Goal: Task Accomplishment & Management: Manage account settings

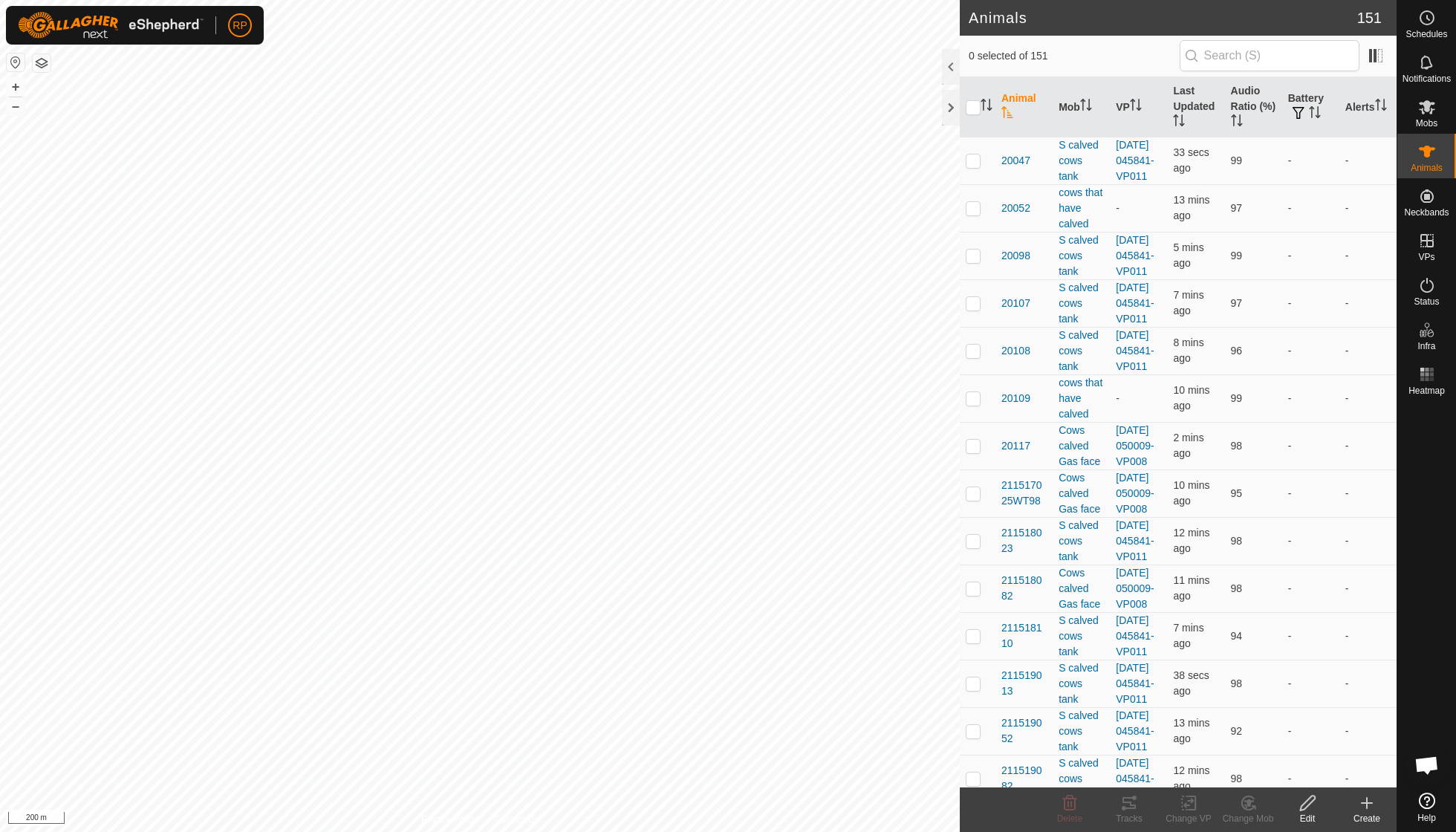
scroll to position [128, 0]
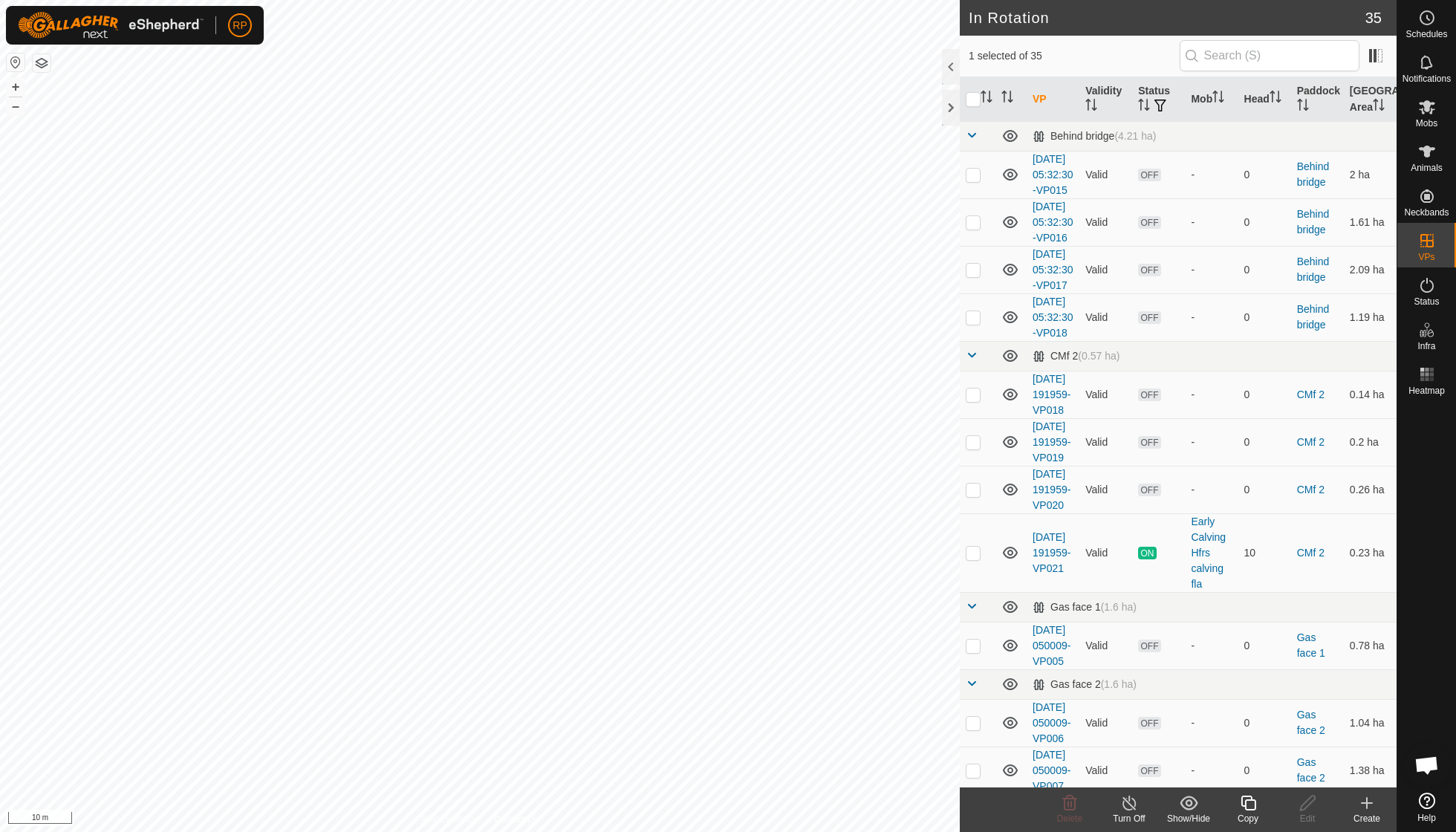
click at [1246, 799] on icon at bounding box center [1248, 803] width 19 height 18
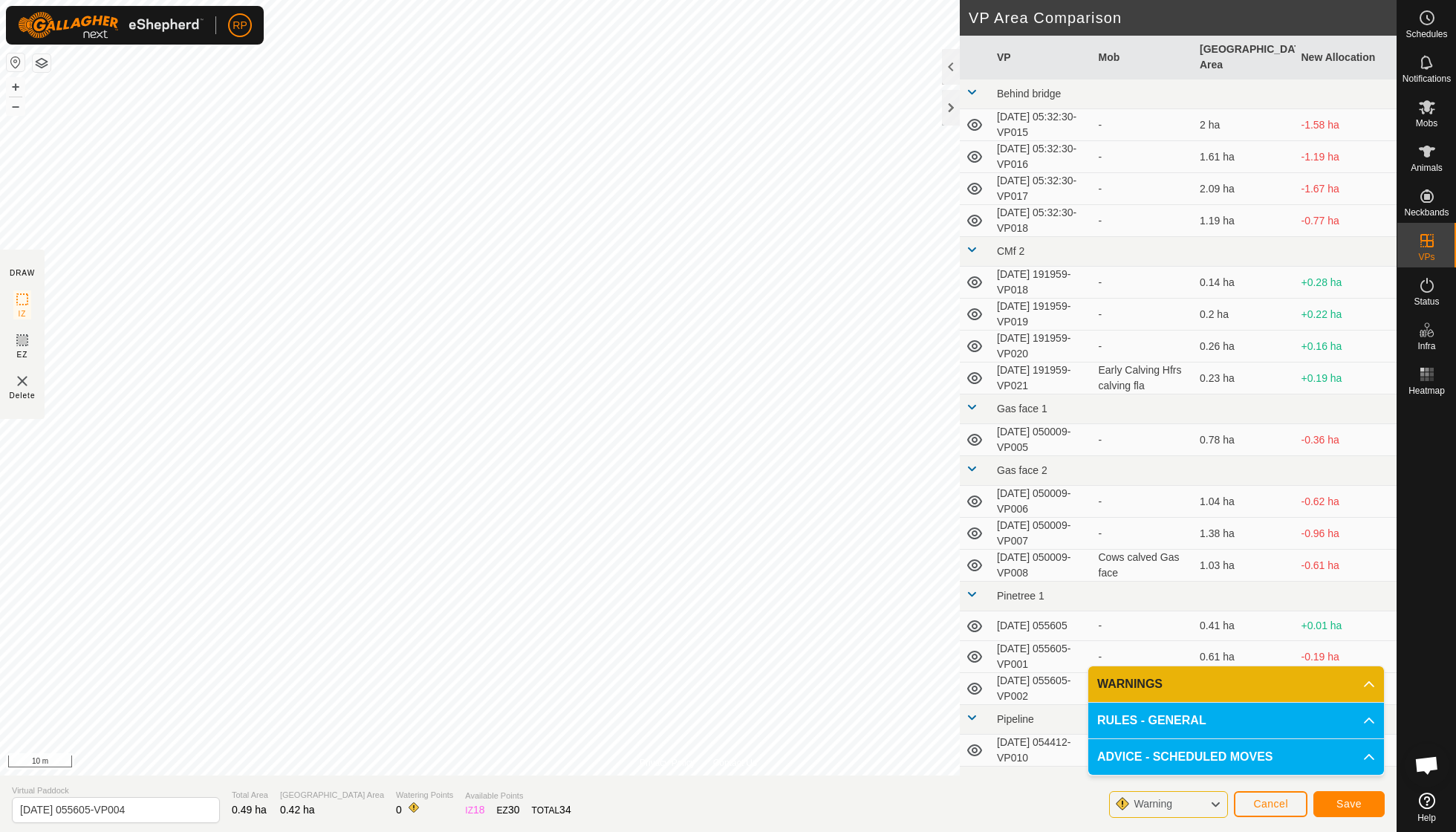
click at [1352, 805] on span "Save" at bounding box center [1348, 803] width 25 height 12
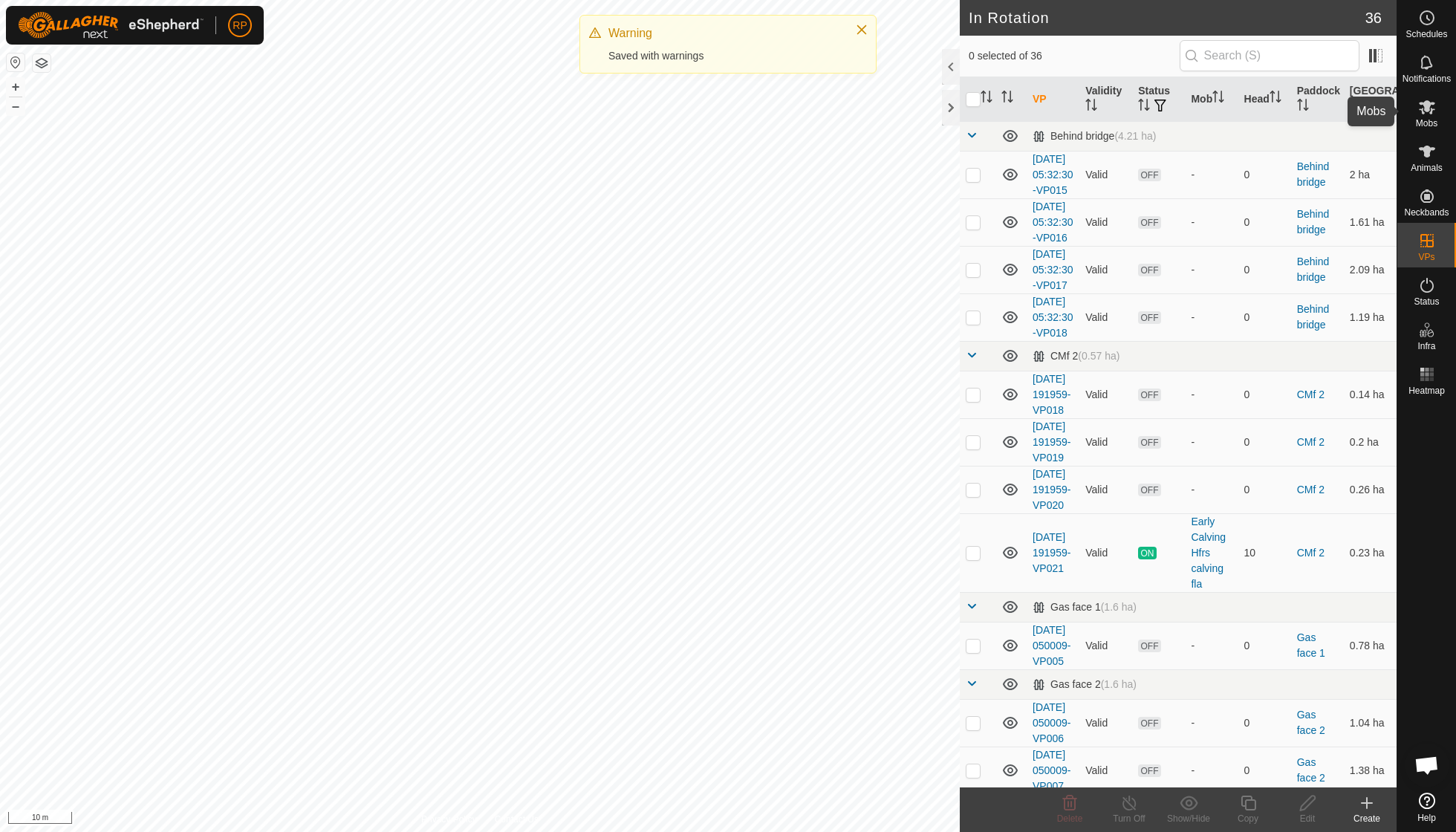
click at [1426, 123] on span "Mobs" at bounding box center [1426, 123] width 22 height 9
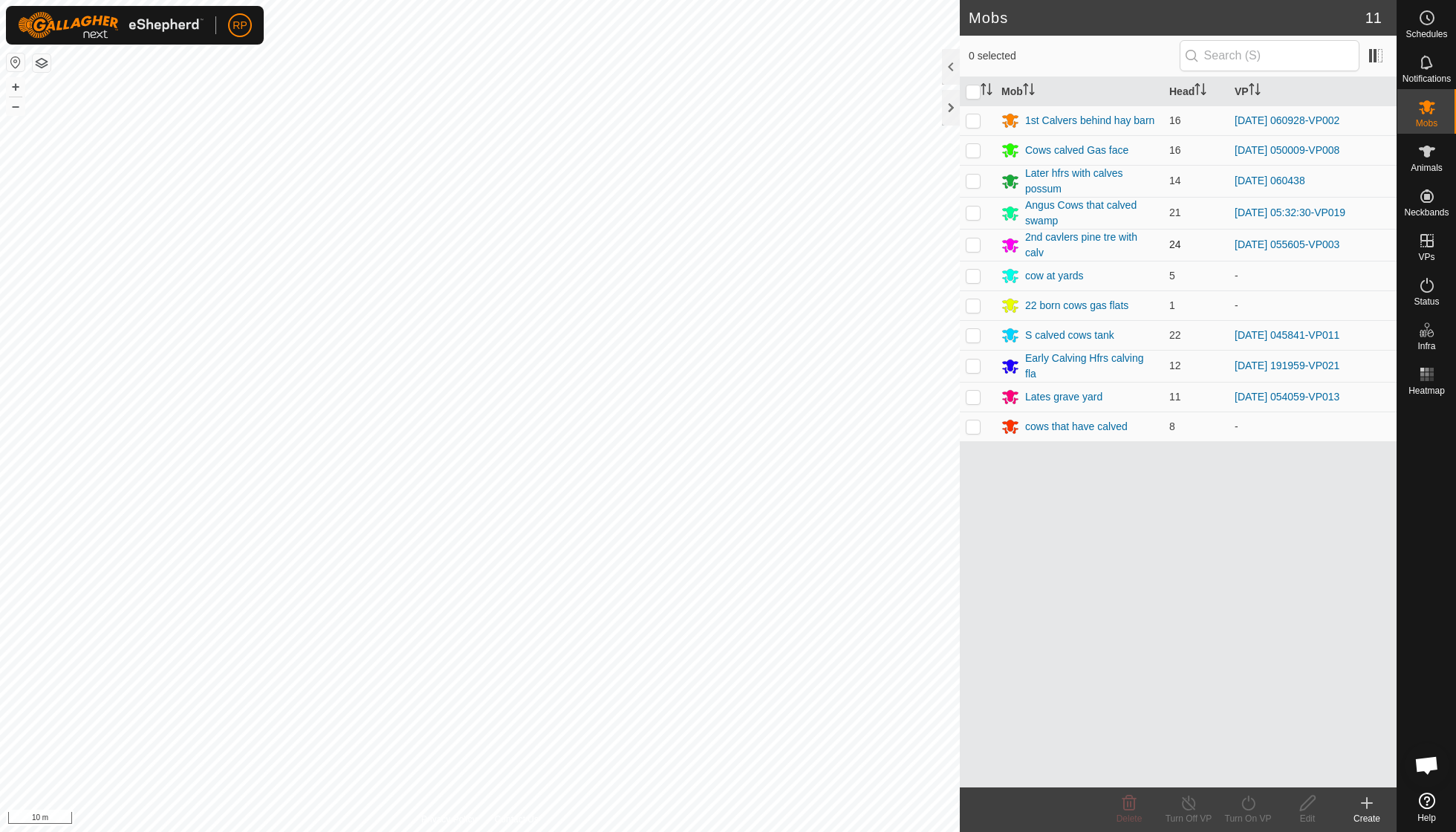
click at [975, 241] on p-checkbox at bounding box center [973, 245] width 15 height 12
checkbox input "true"
click at [1251, 808] on icon at bounding box center [1247, 802] width 13 height 15
click at [1246, 768] on link "Now" at bounding box center [1292, 770] width 147 height 30
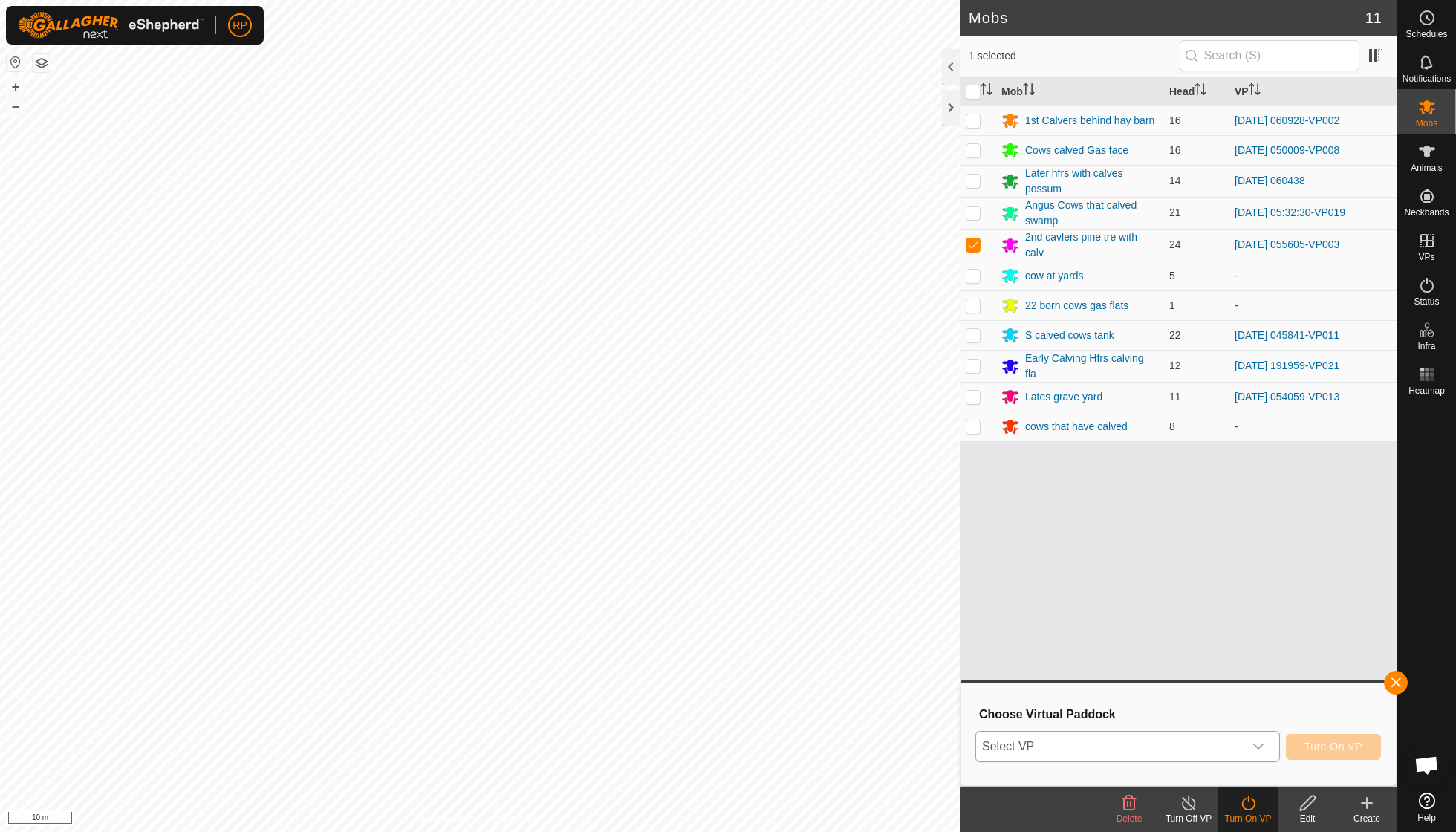
click at [1255, 747] on icon "dropdown trigger" at bounding box center [1258, 747] width 10 height 6
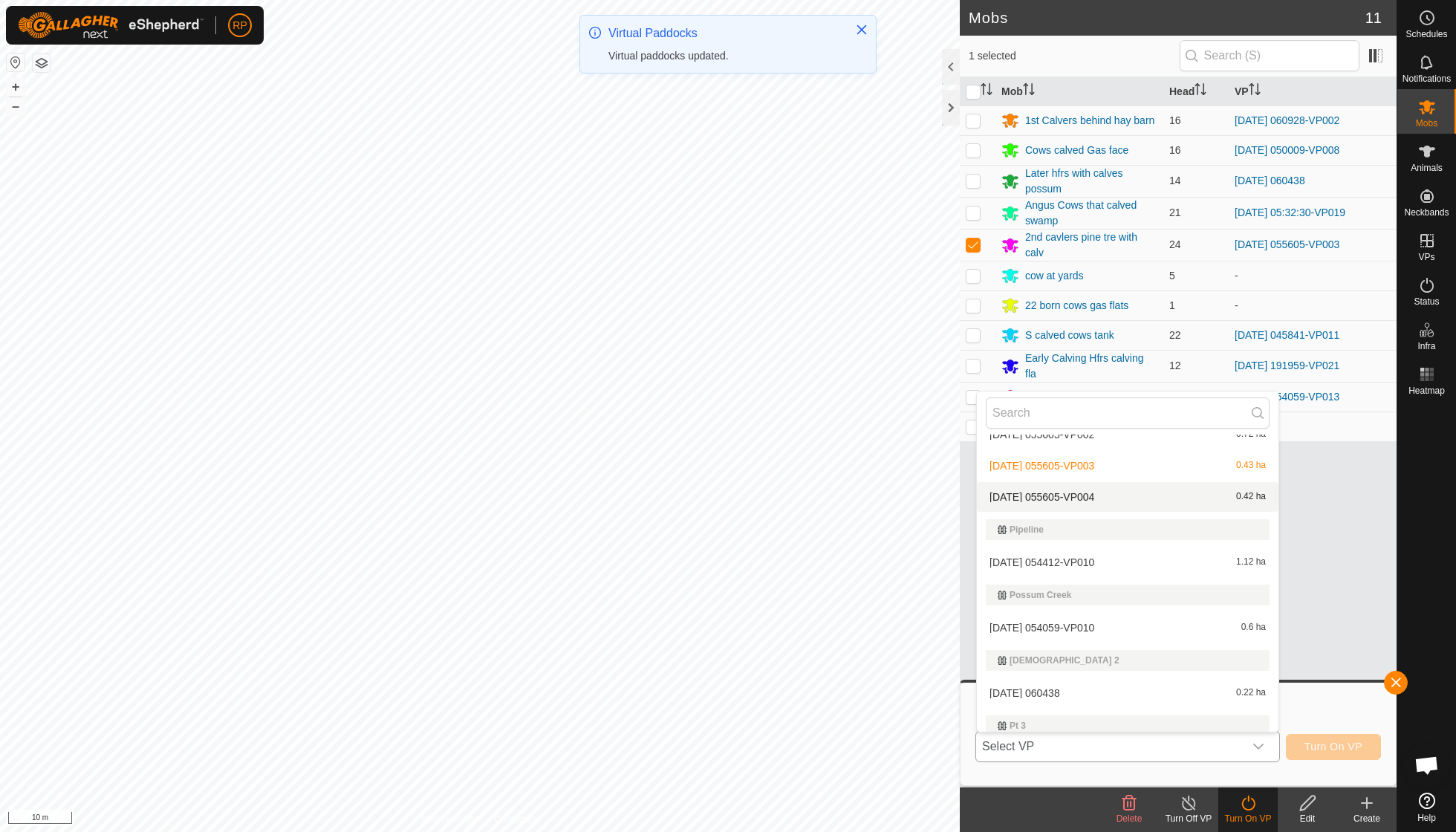
scroll to position [615, 0]
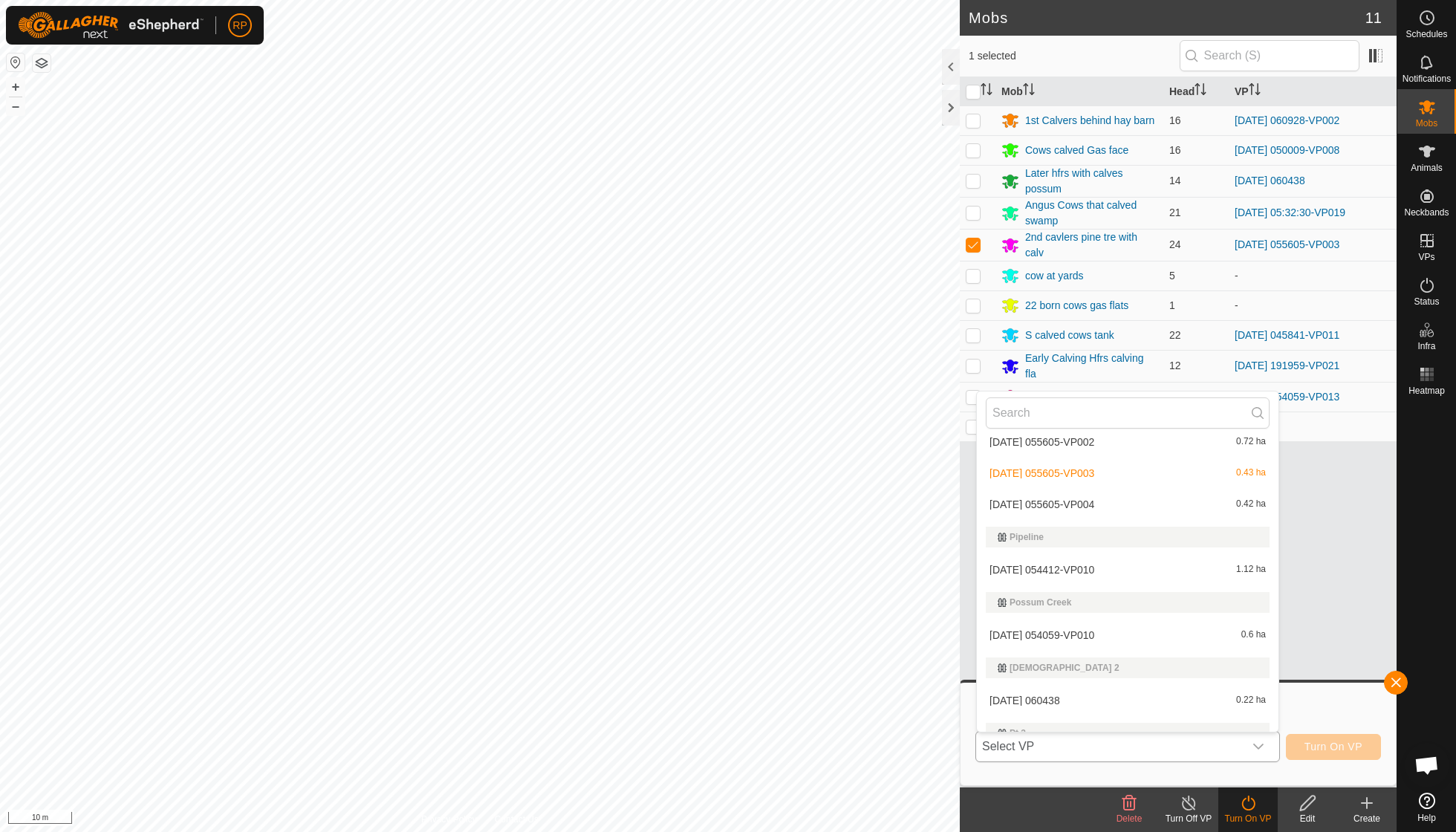
click at [1088, 500] on li "[DATE] 055605-VP004 0.42 ha" at bounding box center [1127, 504] width 301 height 30
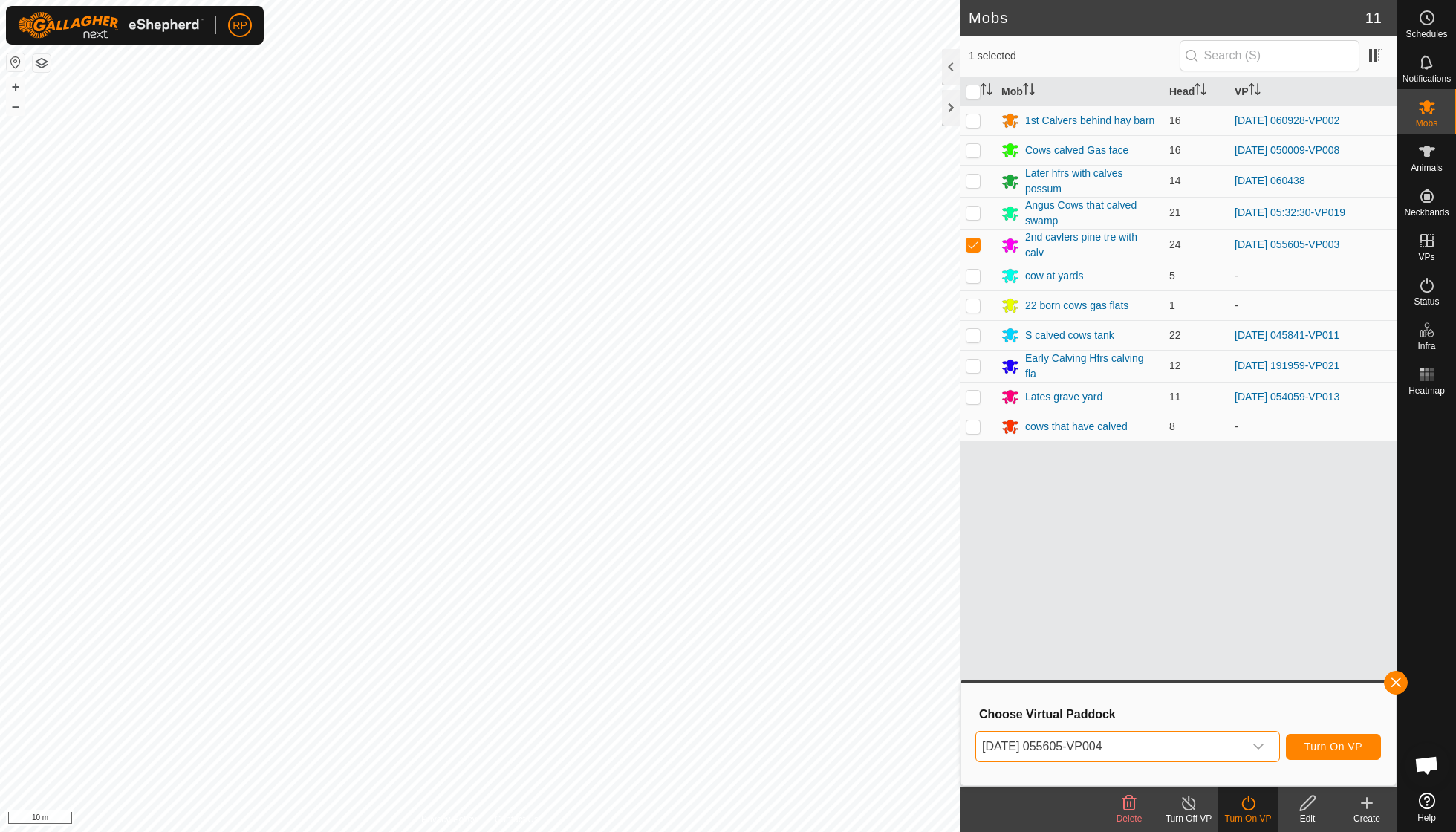
click at [1310, 740] on button "Turn On VP" at bounding box center [1333, 747] width 95 height 26
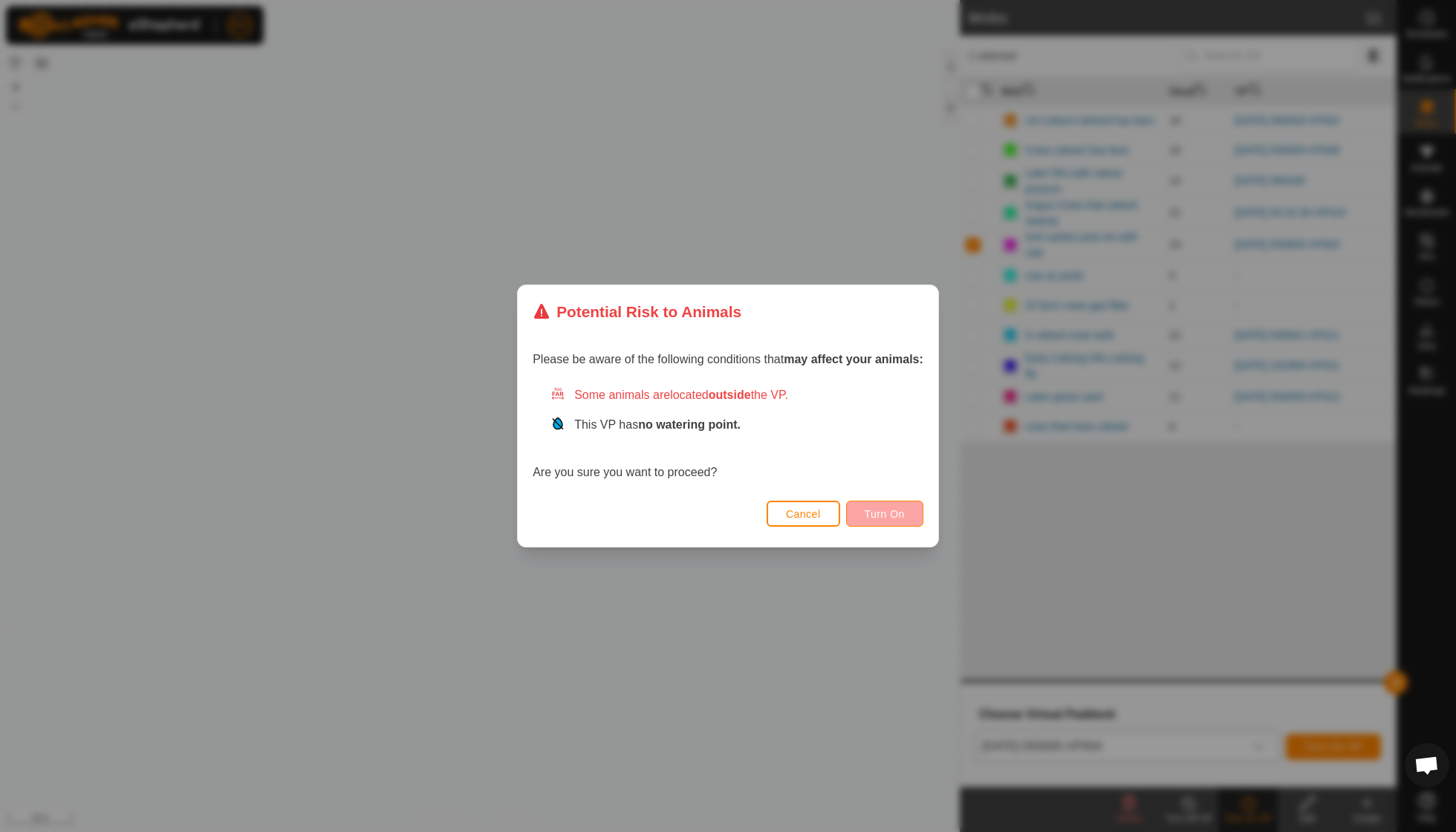
click at [912, 521] on button "Turn On" at bounding box center [884, 513] width 77 height 26
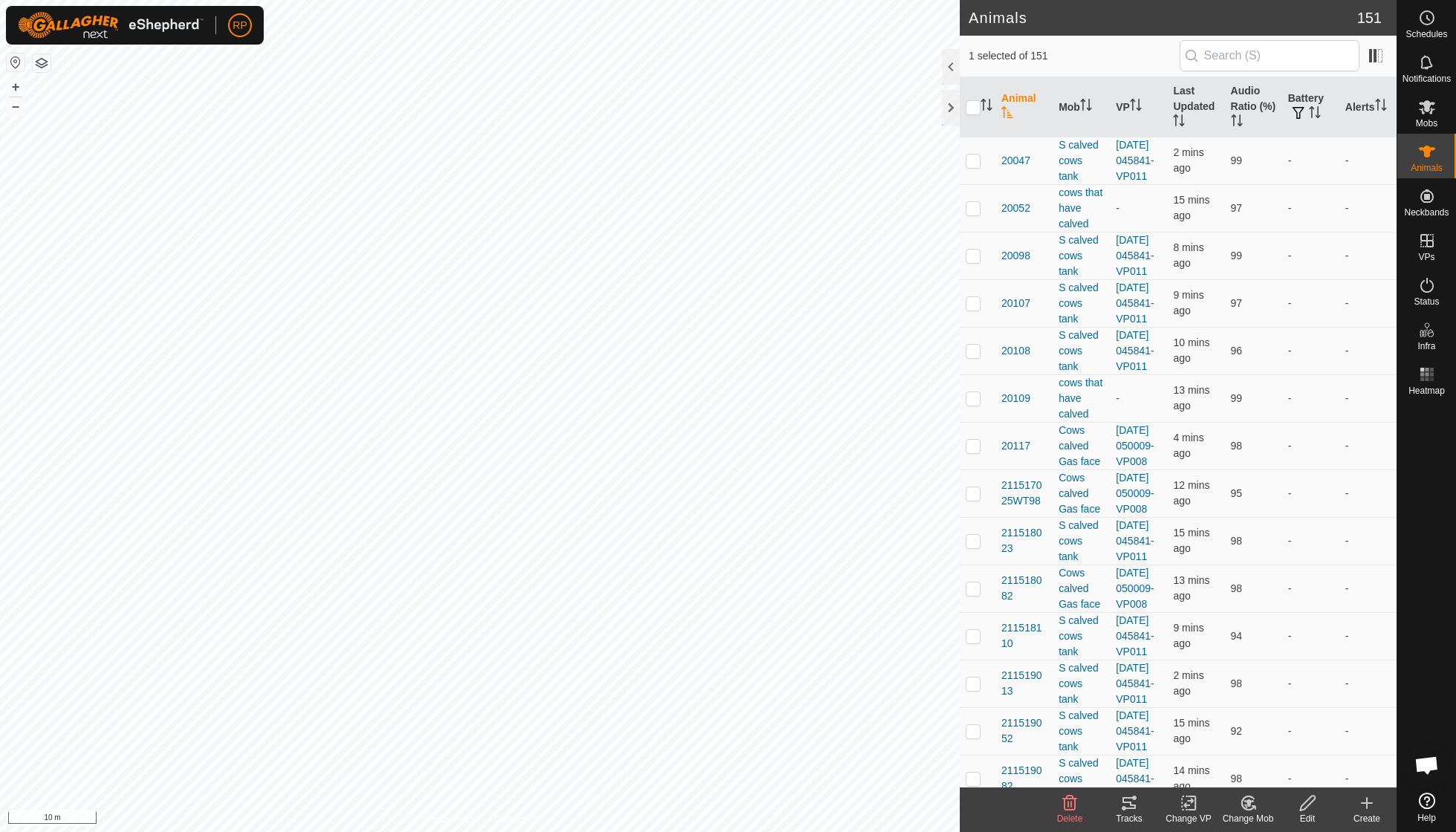
click at [1245, 803] on icon at bounding box center [1248, 803] width 19 height 18
click at [1260, 741] on link "Choose Mob..." at bounding box center [1292, 738] width 147 height 30
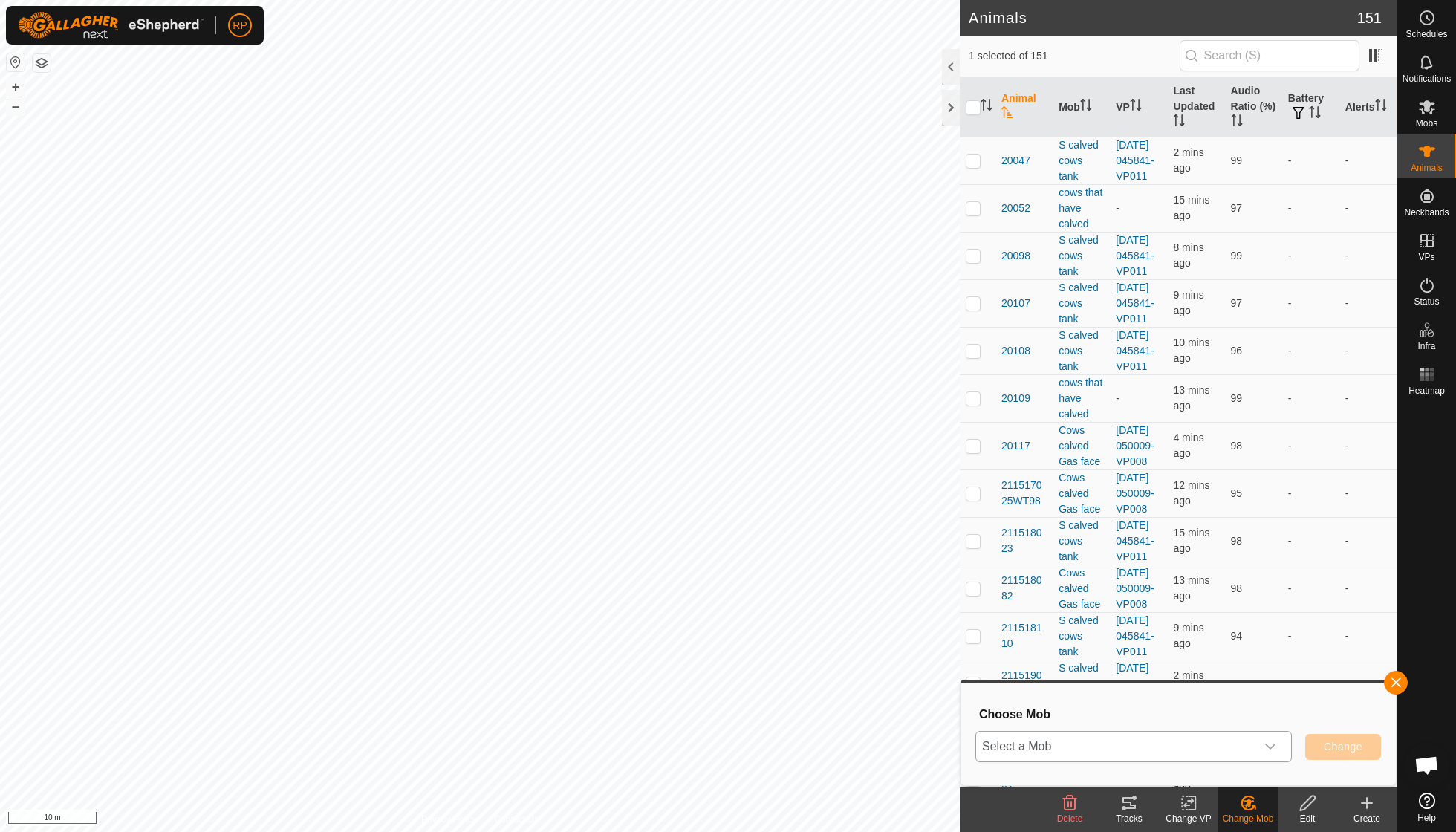
click at [1269, 746] on icon "dropdown trigger" at bounding box center [1270, 747] width 12 height 12
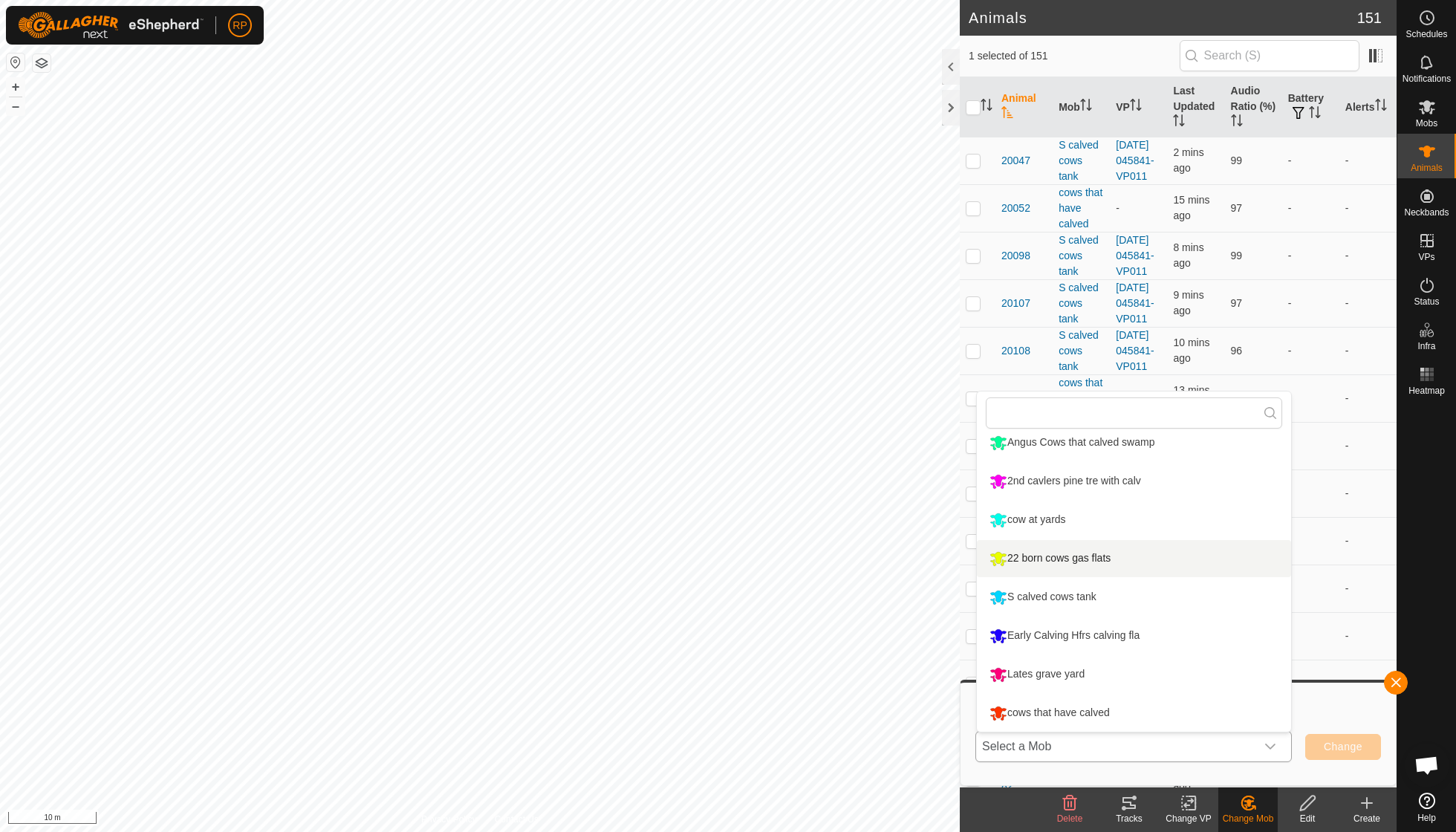
scroll to position [126, 0]
click at [1105, 711] on li "cows that have calved" at bounding box center [1133, 712] width 314 height 37
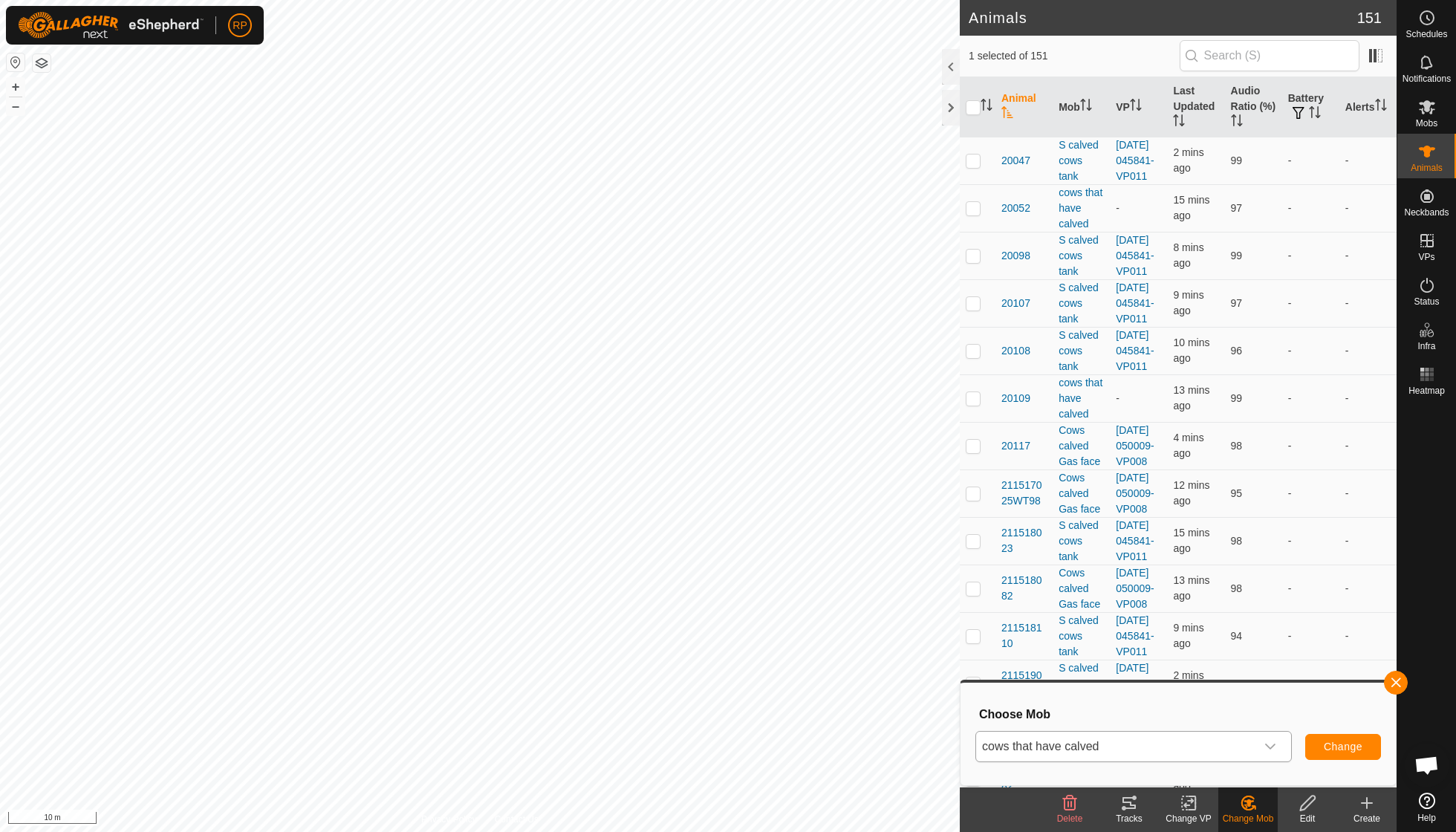
click at [1328, 746] on span "Change" at bounding box center [1342, 747] width 39 height 12
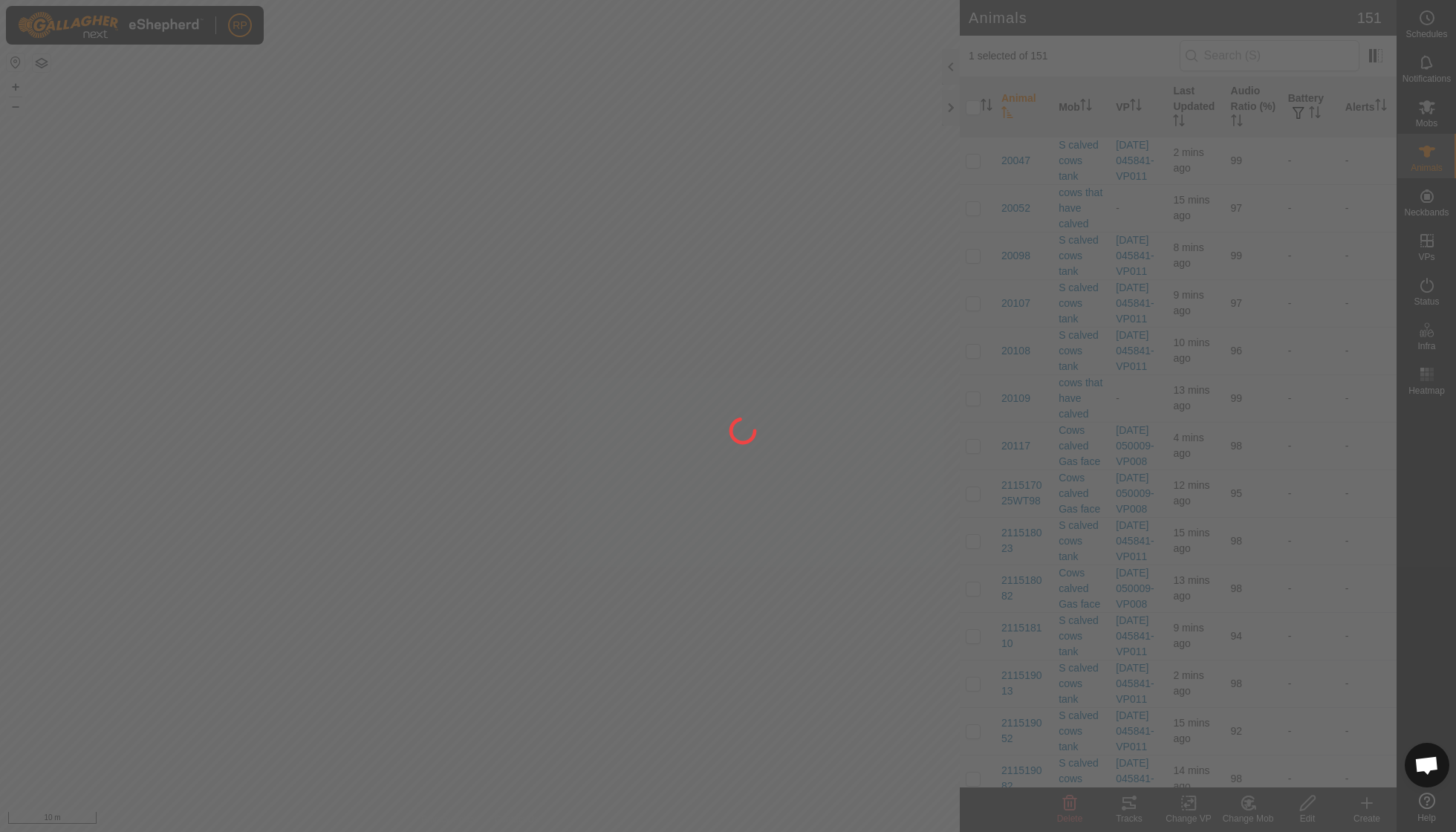
checkbox input "false"
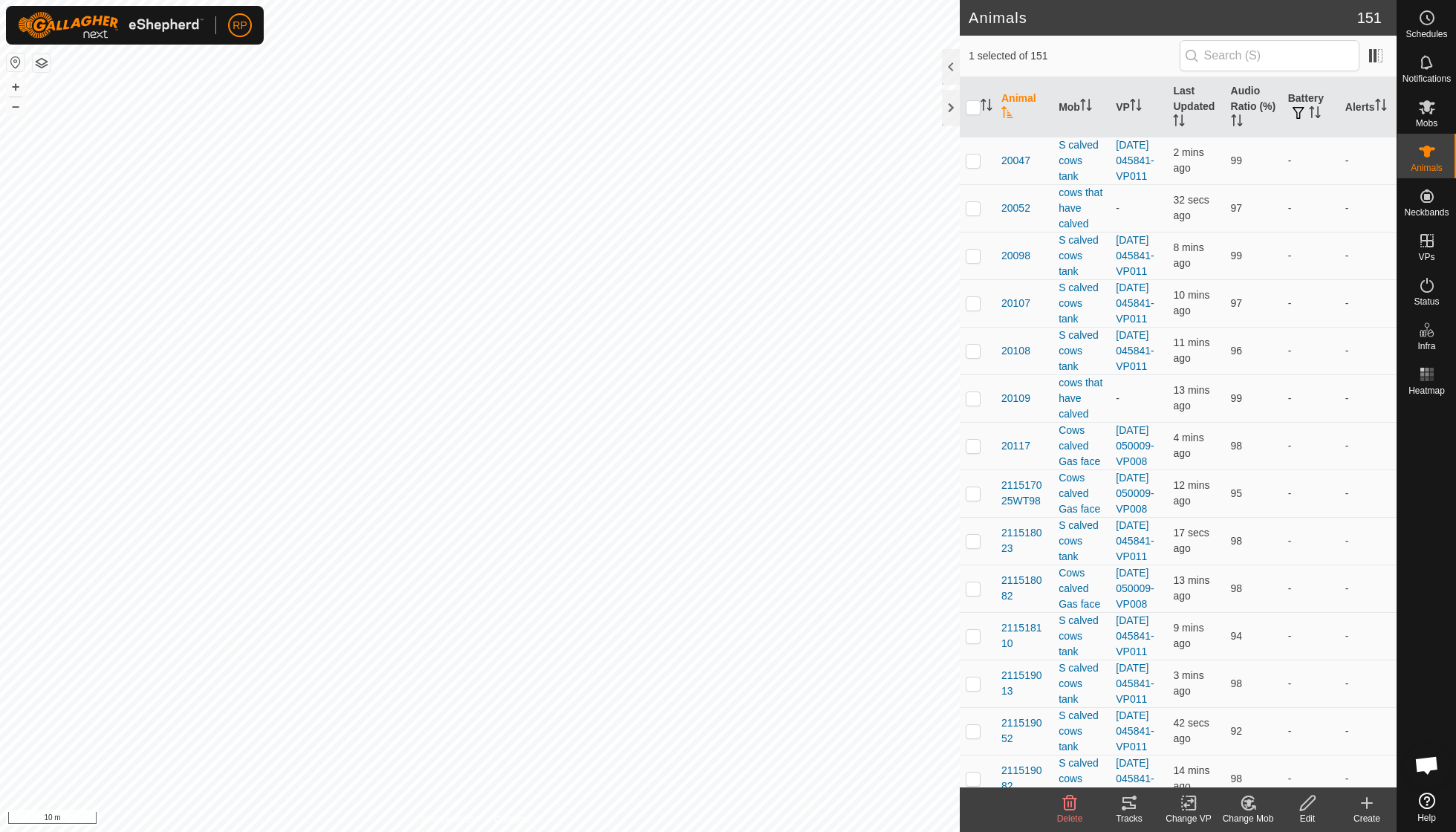
click at [1246, 805] on icon at bounding box center [1248, 803] width 19 height 18
click at [1266, 734] on link "Choose Mob..." at bounding box center [1292, 738] width 147 height 30
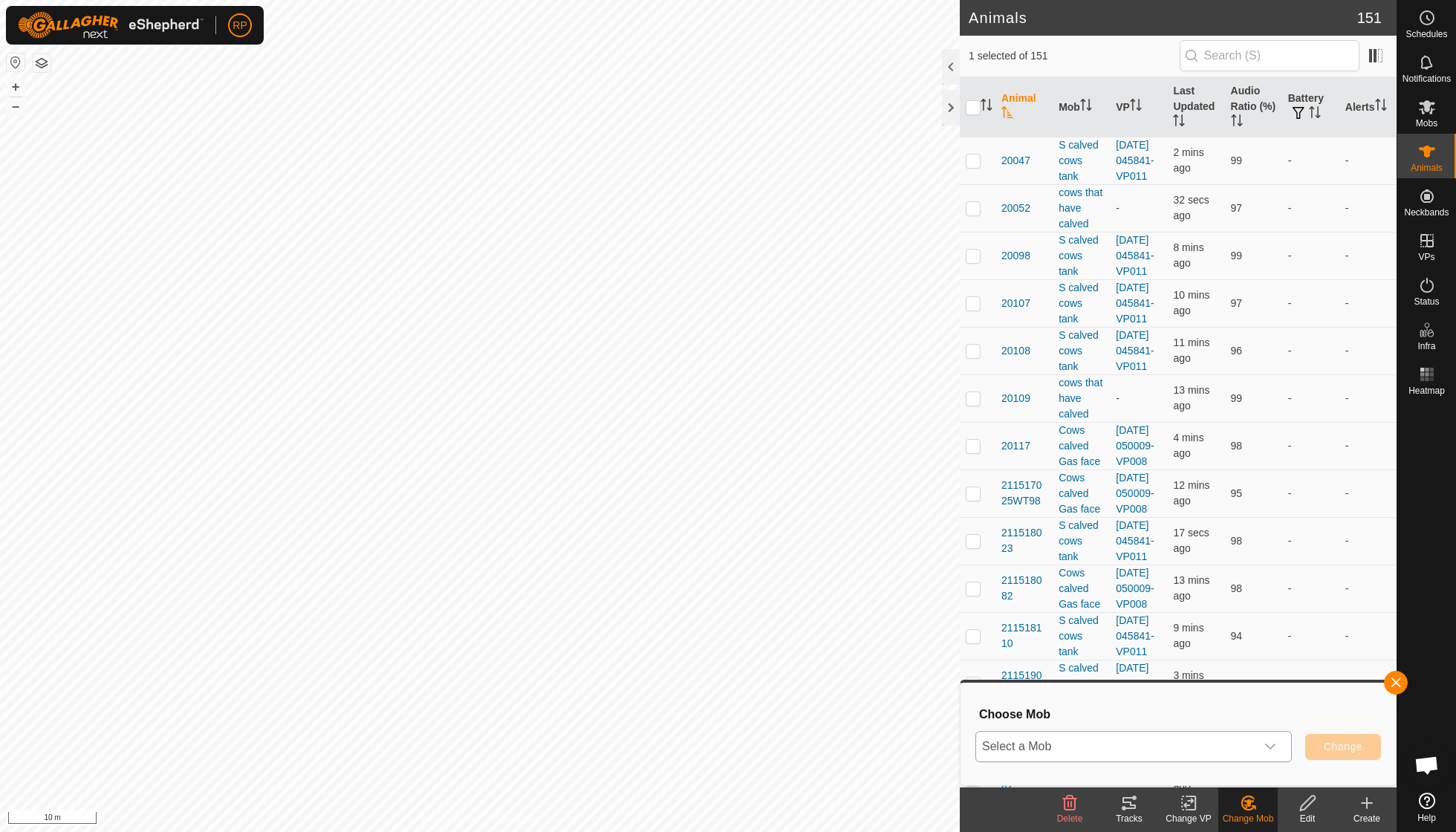
click at [1270, 747] on icon "dropdown trigger" at bounding box center [1270, 747] width 10 height 6
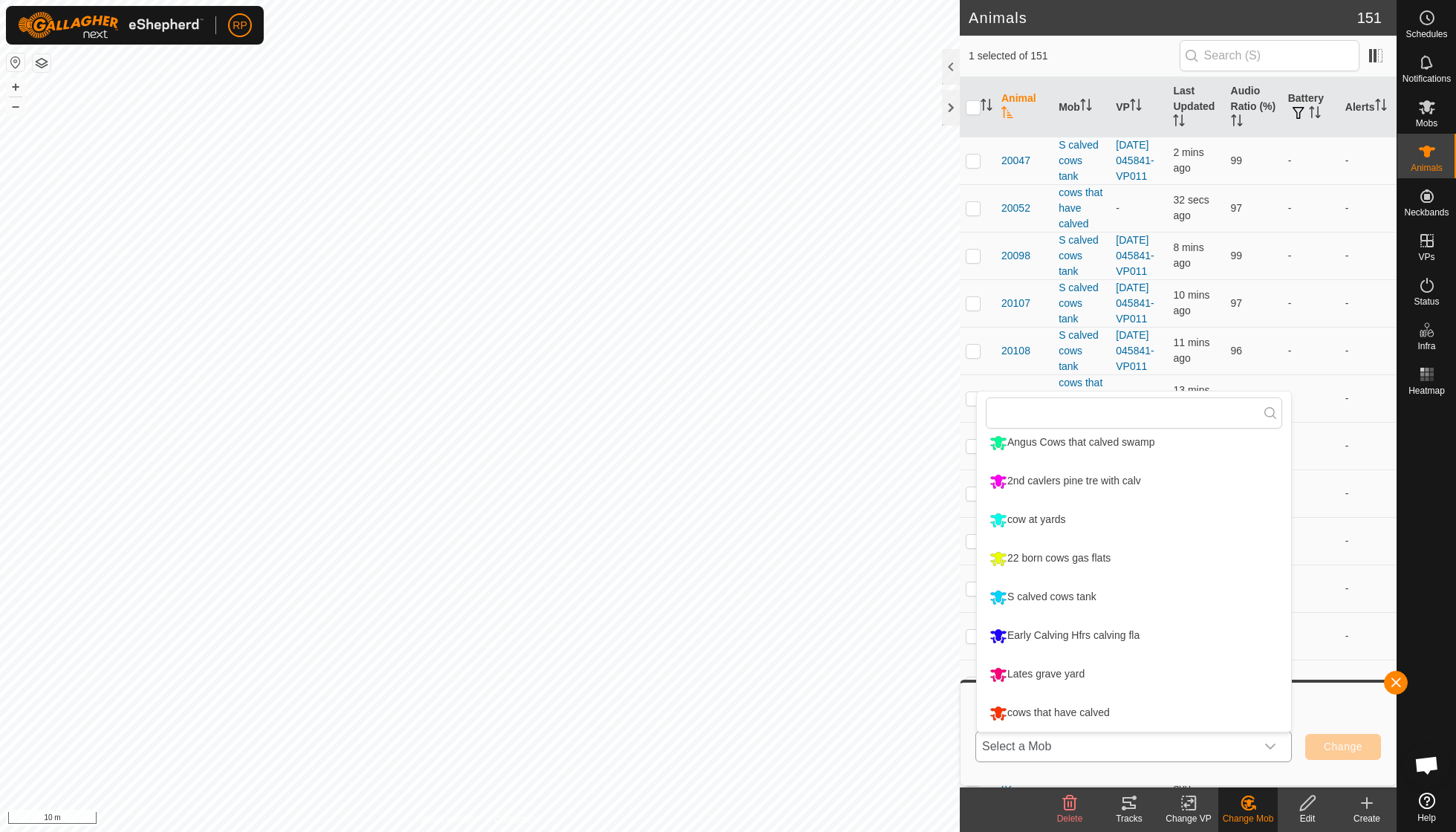
click at [1118, 711] on li "cows that have calved" at bounding box center [1133, 712] width 314 height 37
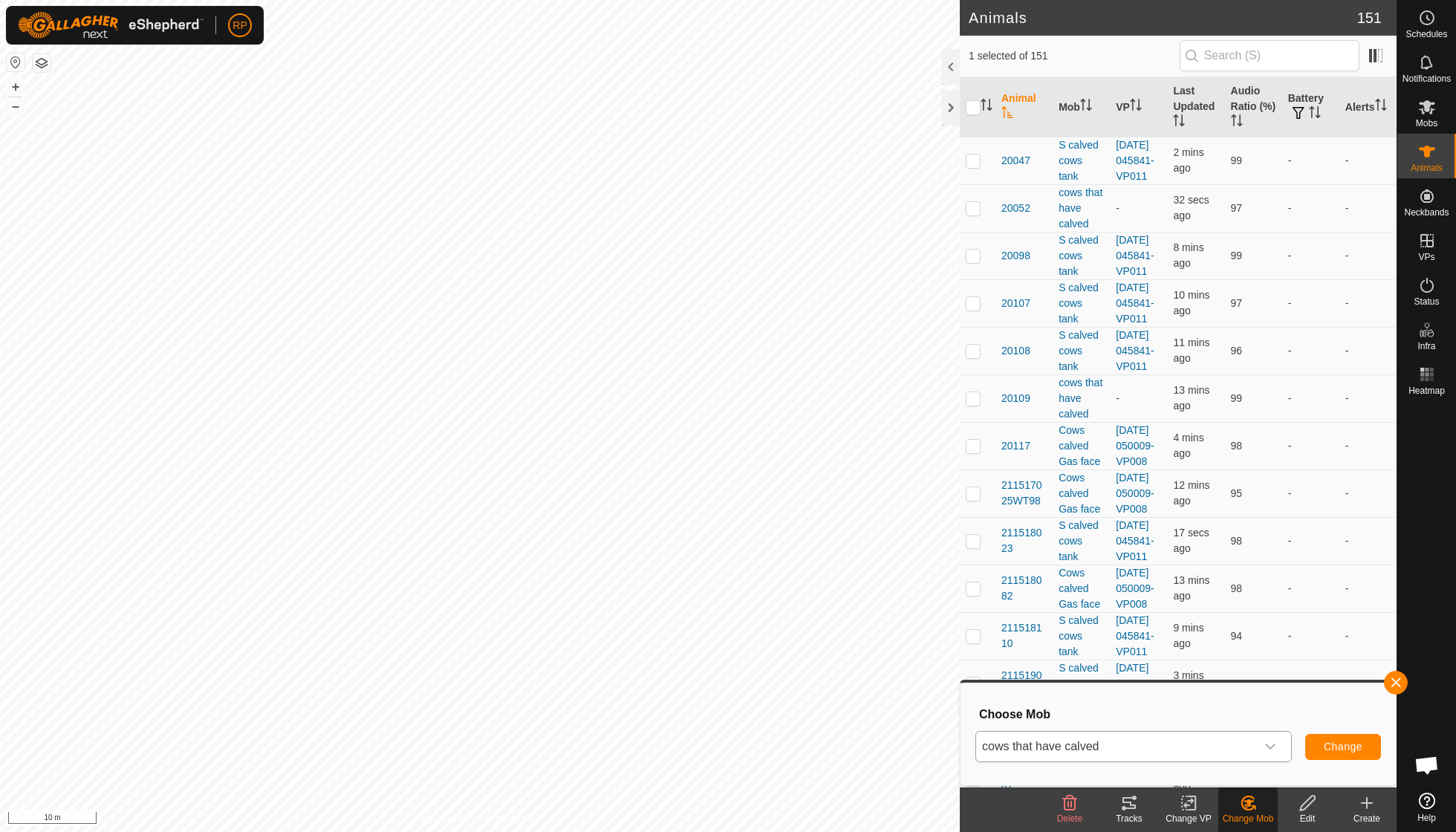
click at [1329, 746] on span "Change" at bounding box center [1342, 747] width 39 height 12
checkbox input "false"
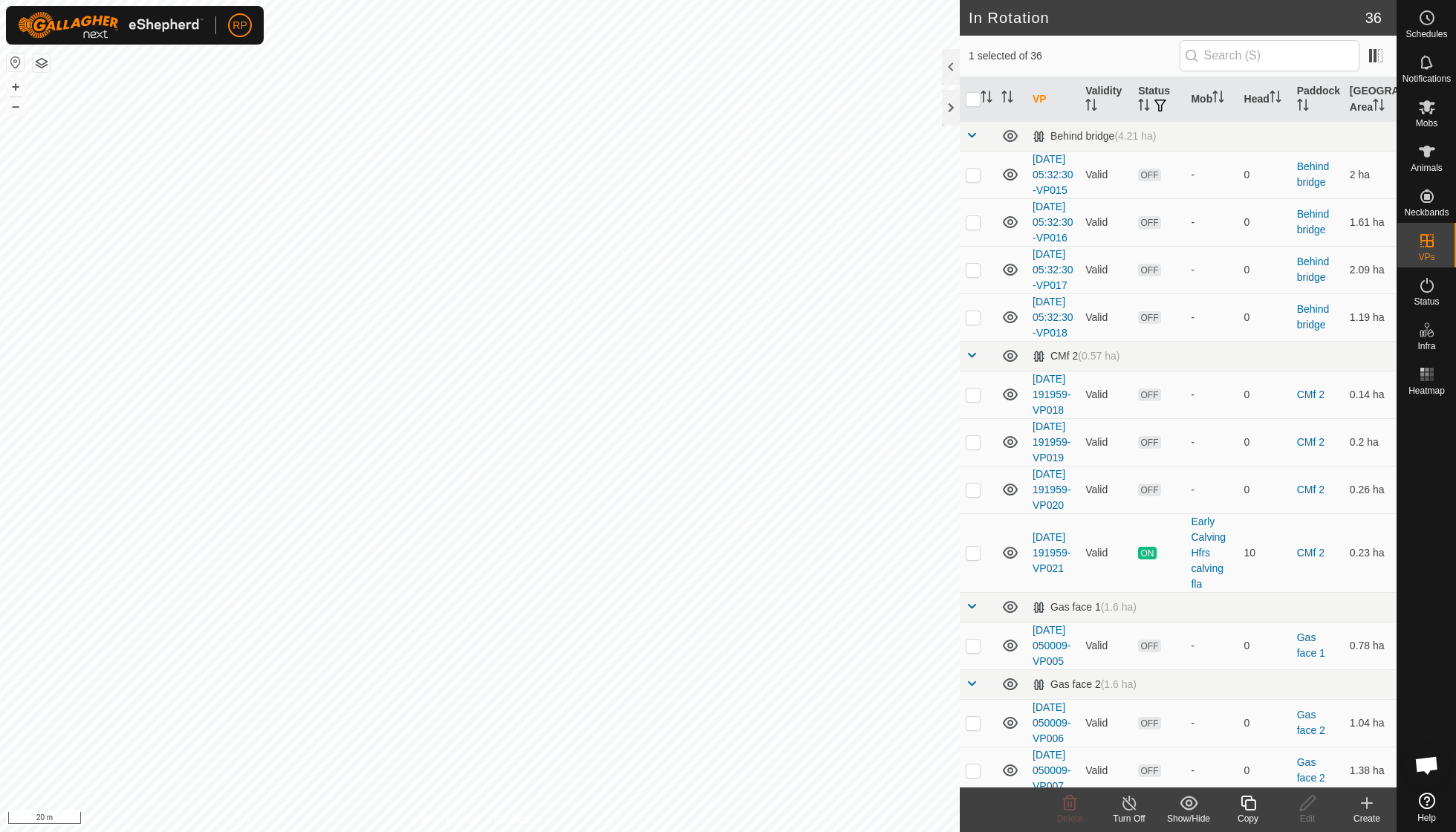
click at [1246, 808] on icon at bounding box center [1248, 803] width 19 height 18
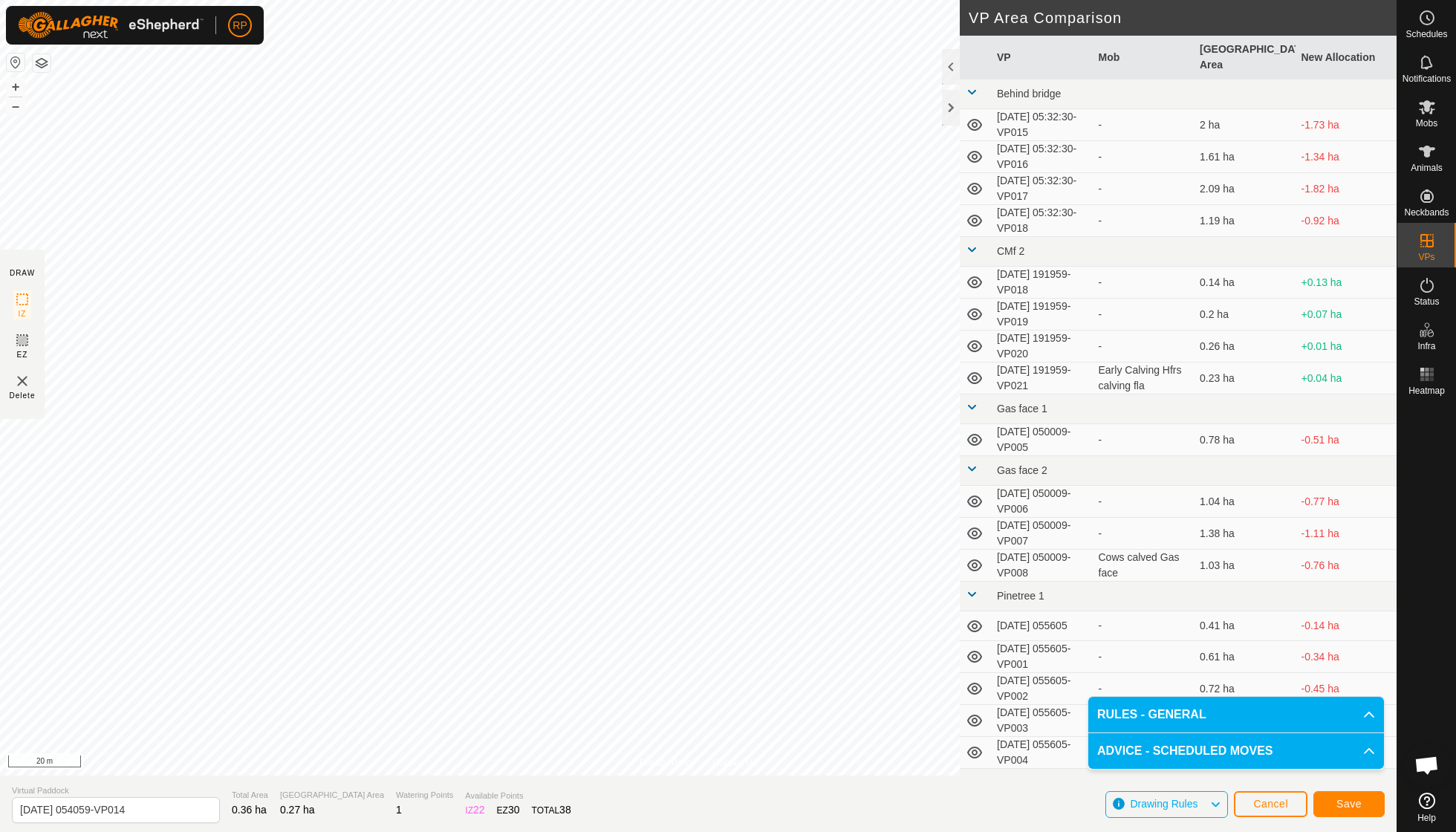
click at [1349, 806] on span "Save" at bounding box center [1348, 803] width 25 height 12
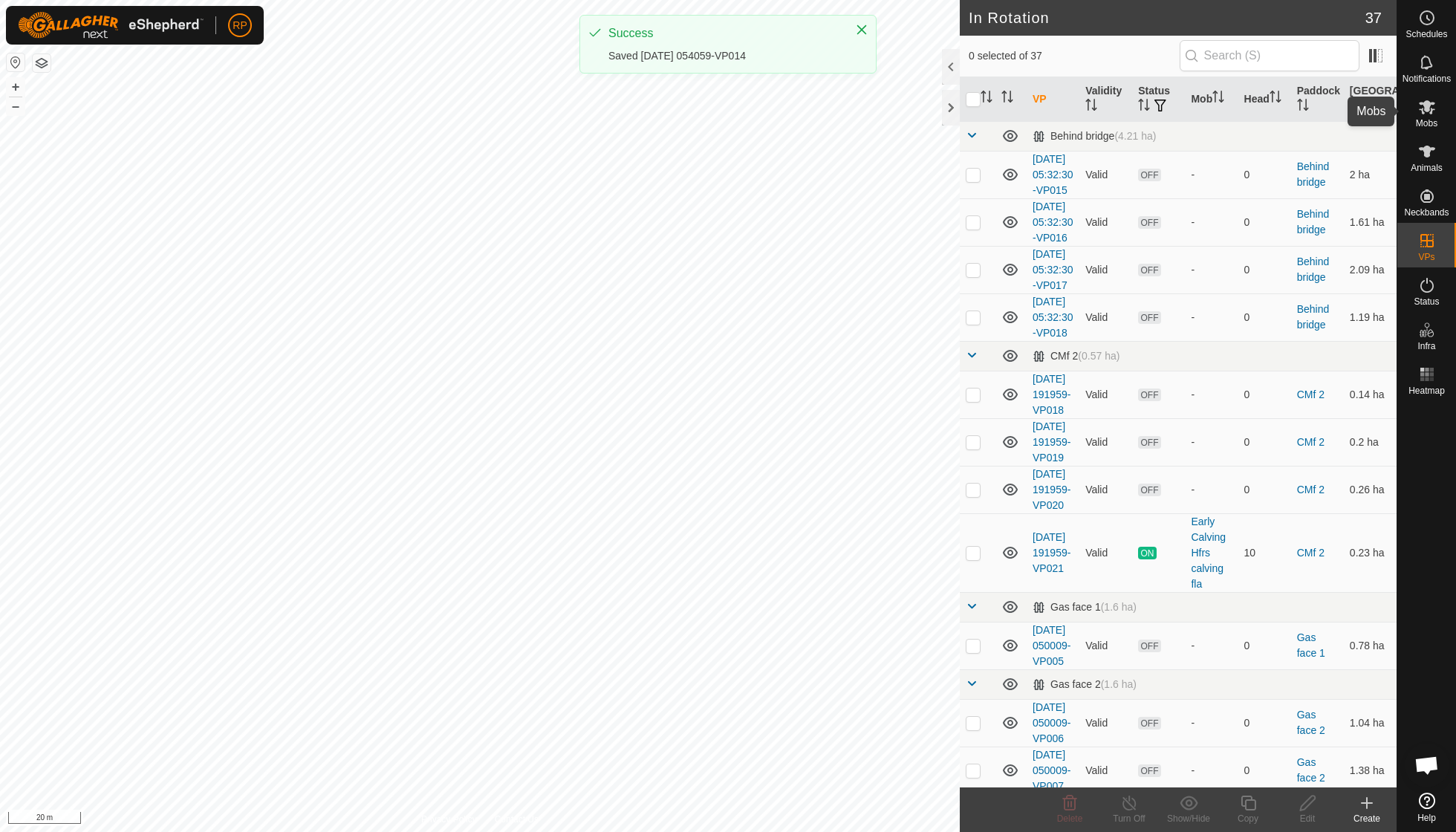
click at [1423, 116] on es-mob-svg-icon at bounding box center [1426, 107] width 27 height 24
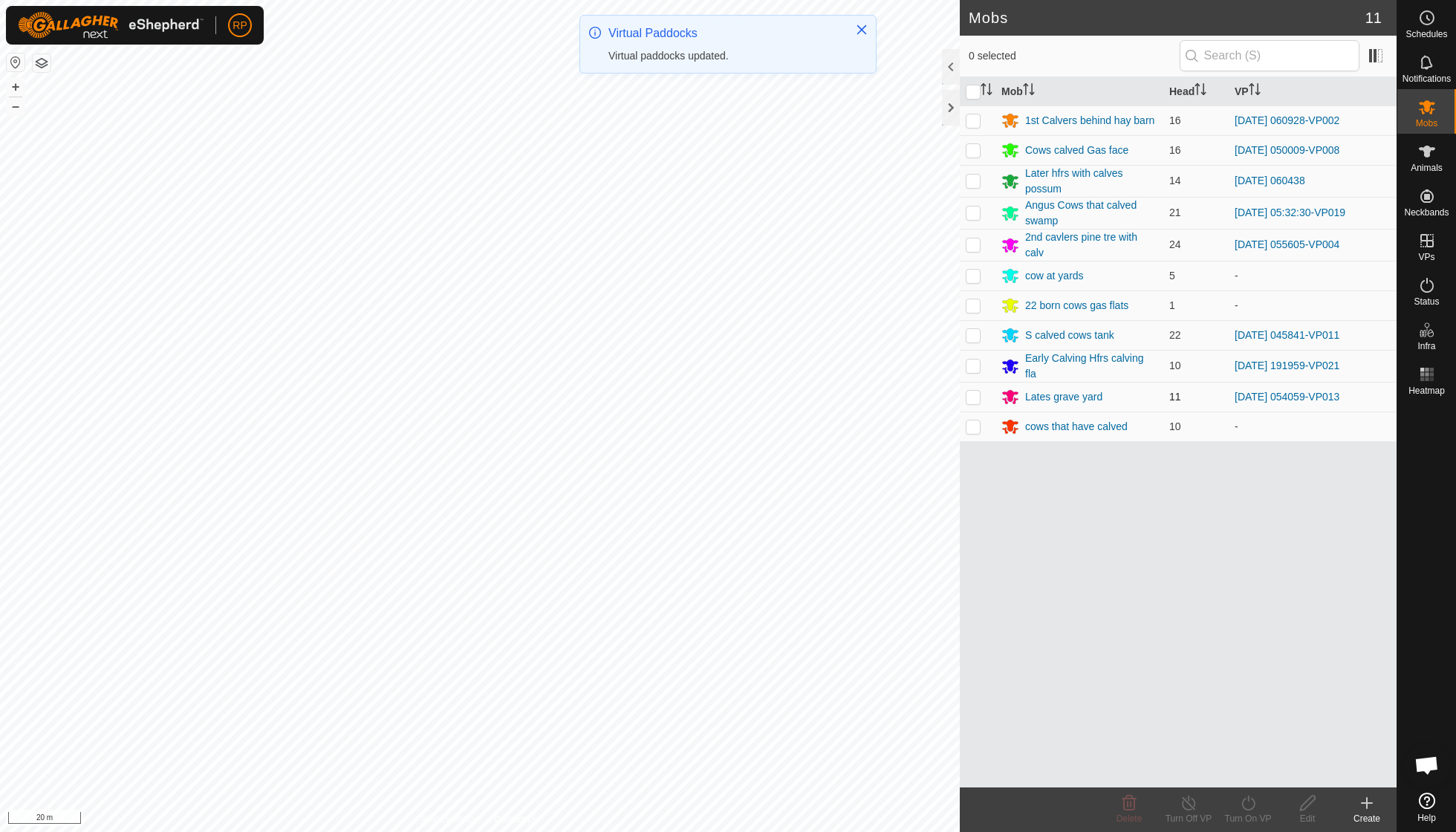
click at [972, 395] on p-checkbox at bounding box center [973, 396] width 15 height 12
checkbox input "true"
click at [1239, 803] on icon at bounding box center [1248, 803] width 19 height 18
click at [1245, 770] on link "Now" at bounding box center [1292, 770] width 147 height 30
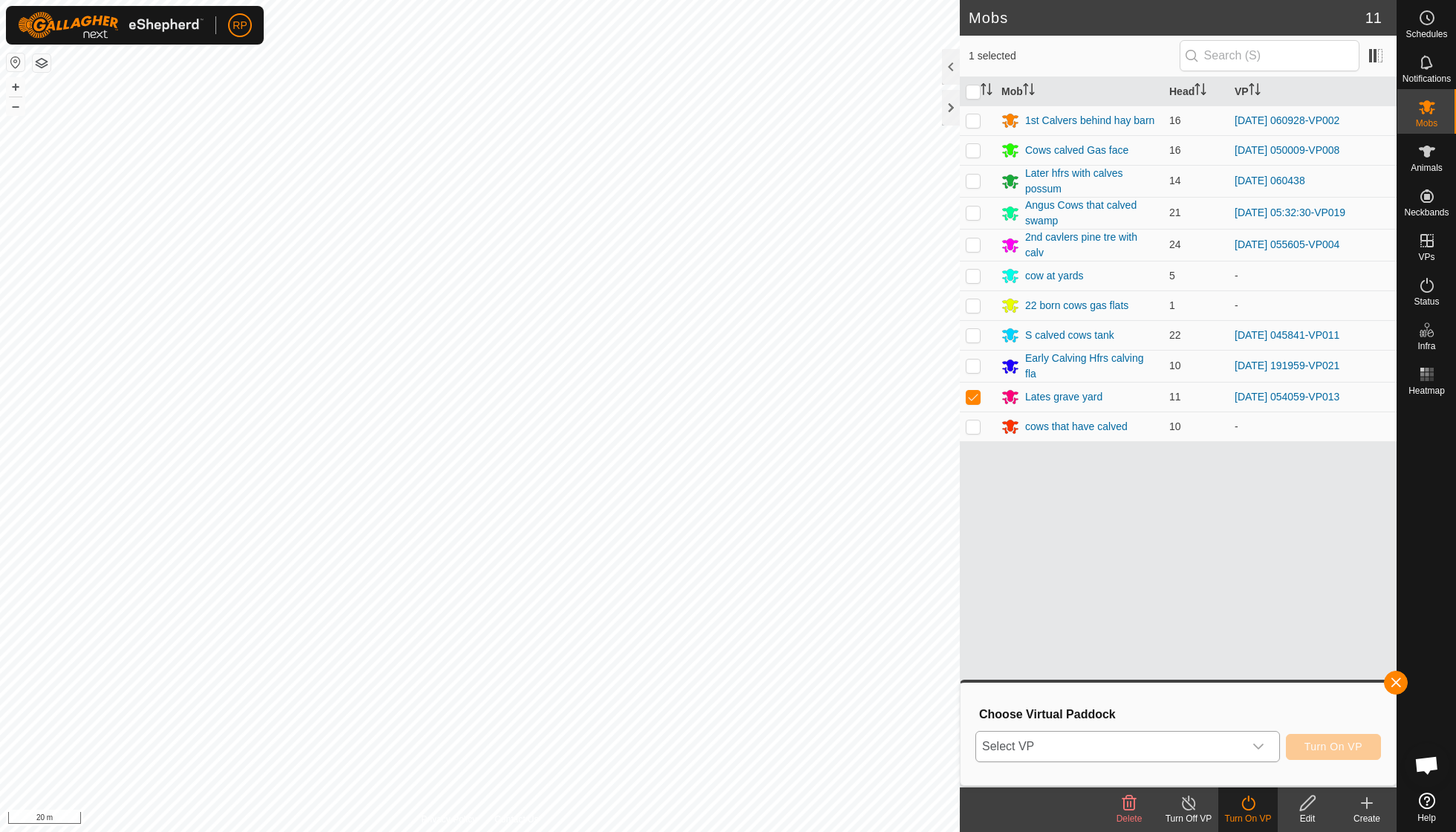
click at [1254, 747] on icon "dropdown trigger" at bounding box center [1258, 747] width 10 height 6
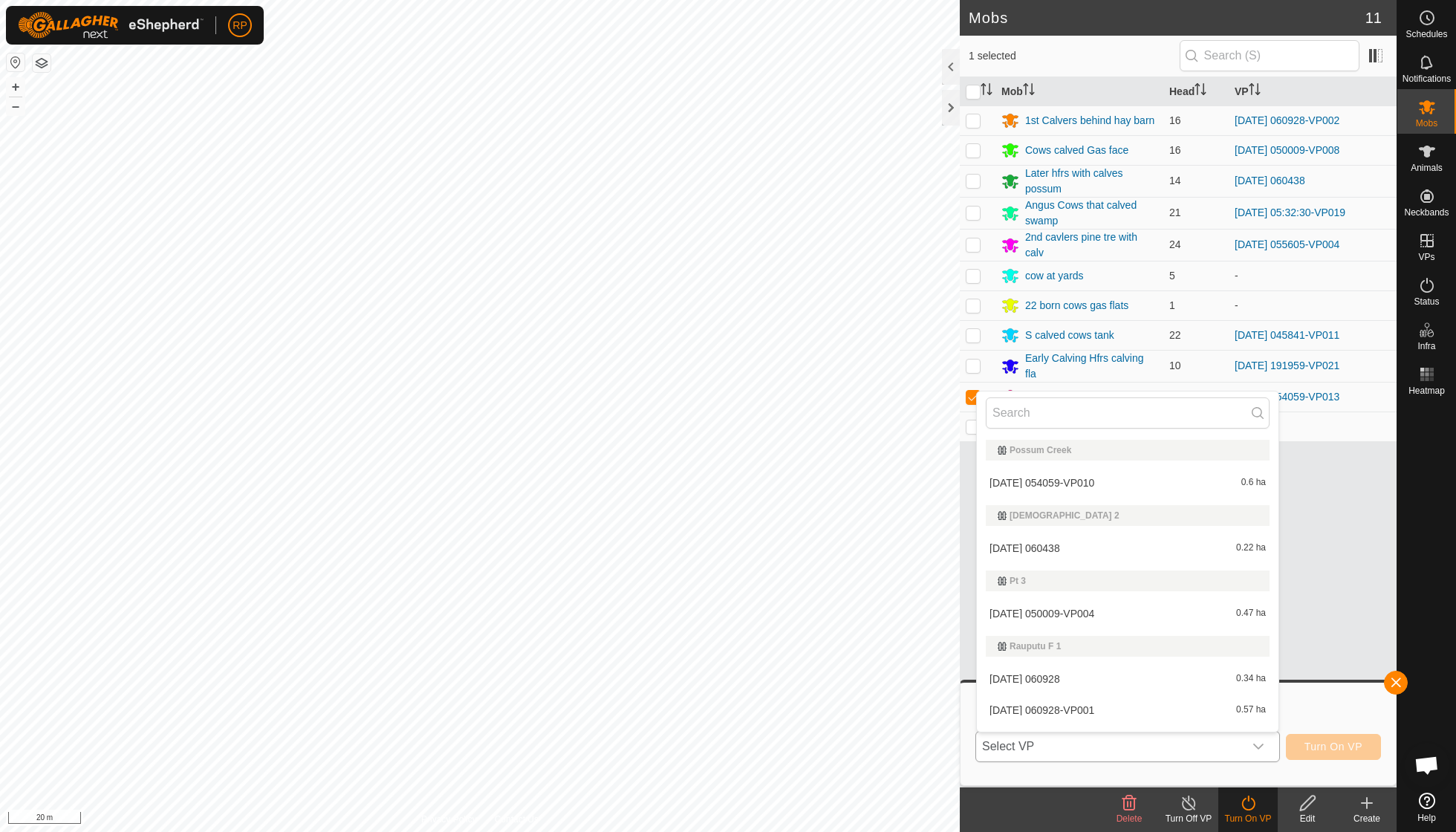
scroll to position [1132, 0]
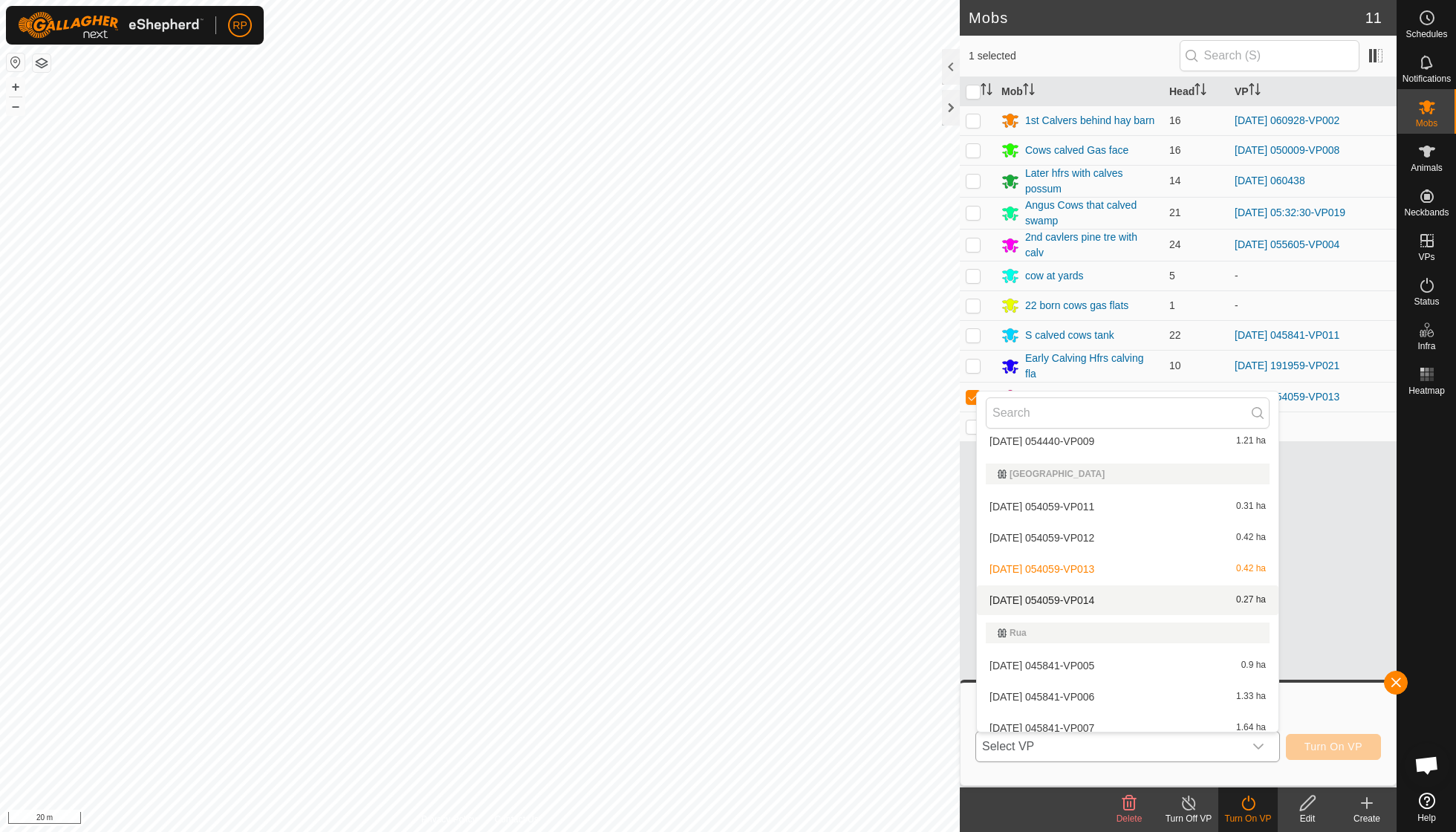
click at [1093, 595] on span "[DATE] 054059-VP014" at bounding box center [1042, 600] width 105 height 10
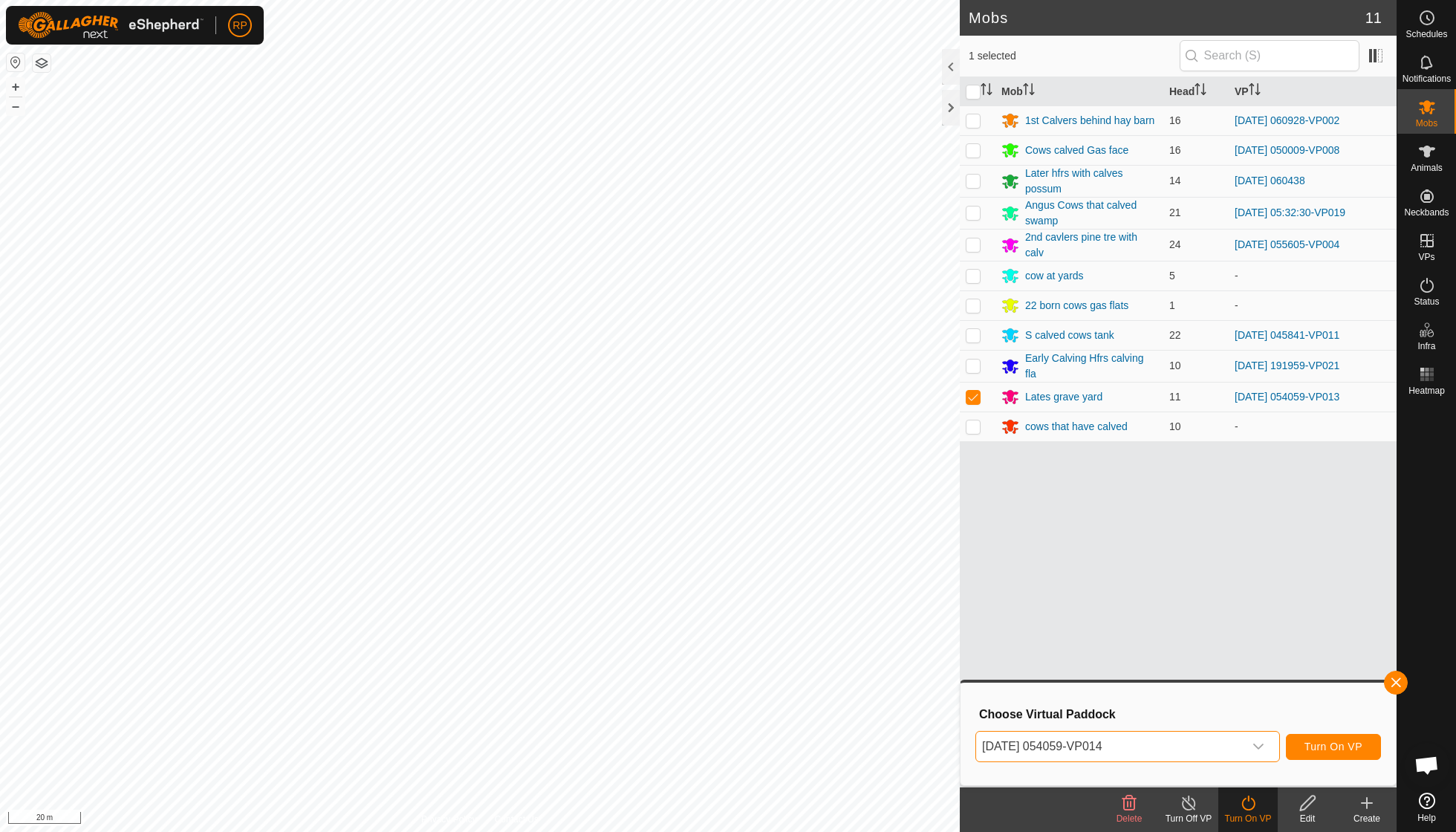
click at [1323, 741] on span "Turn On VP" at bounding box center [1333, 747] width 57 height 12
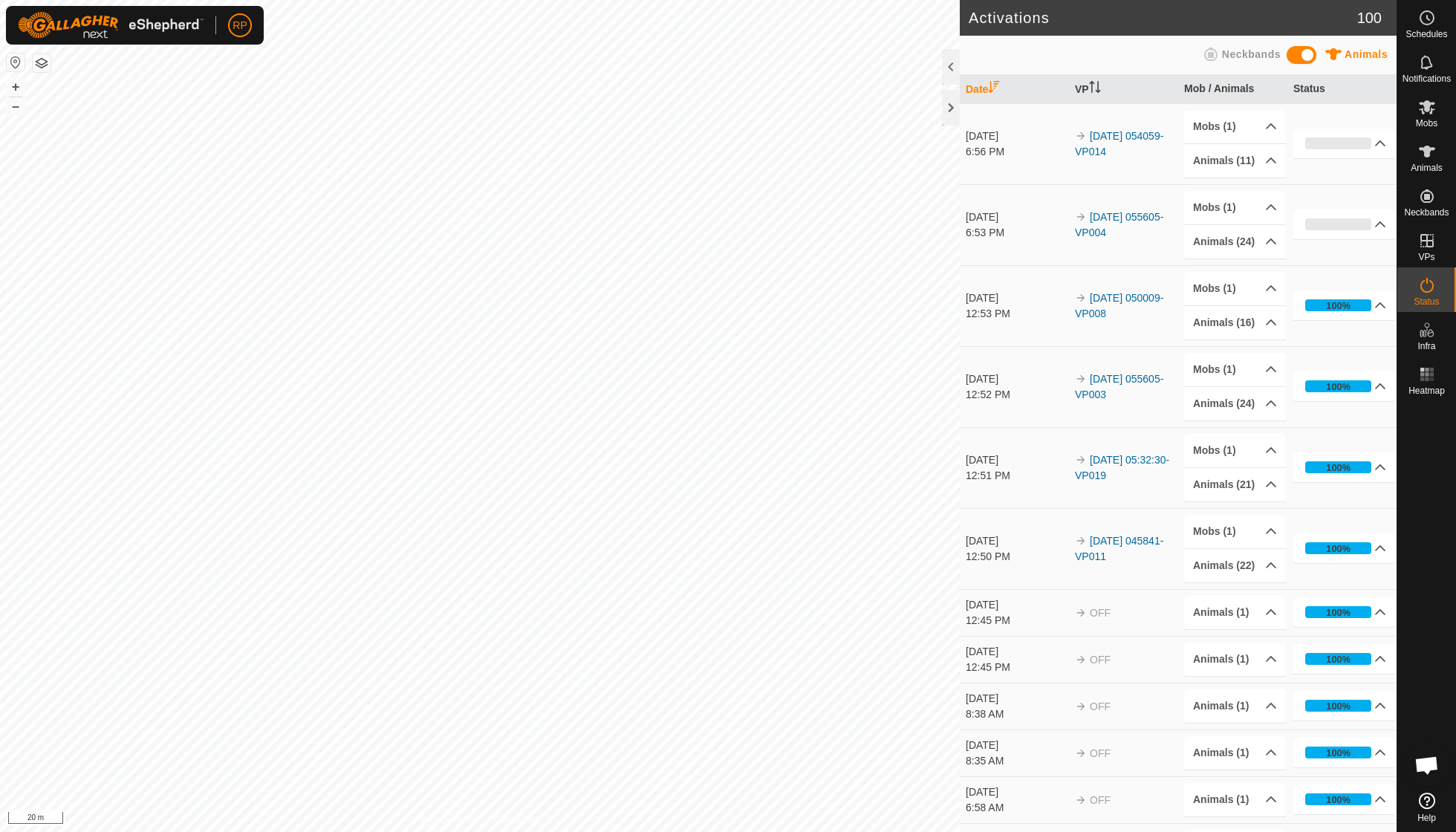
scroll to position [128, 0]
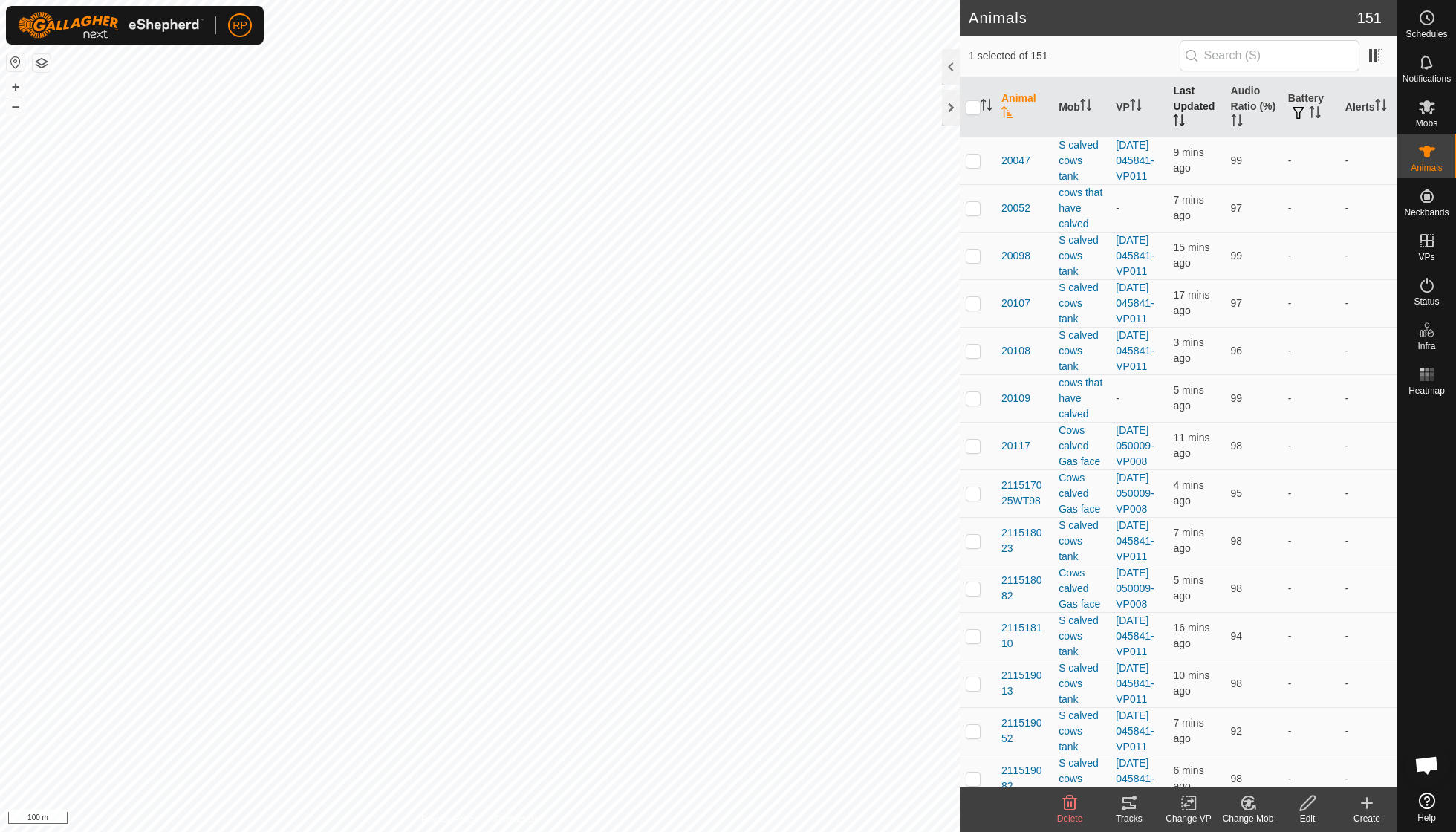
click at [1195, 120] on th "Last Updated" at bounding box center [1196, 107] width 57 height 60
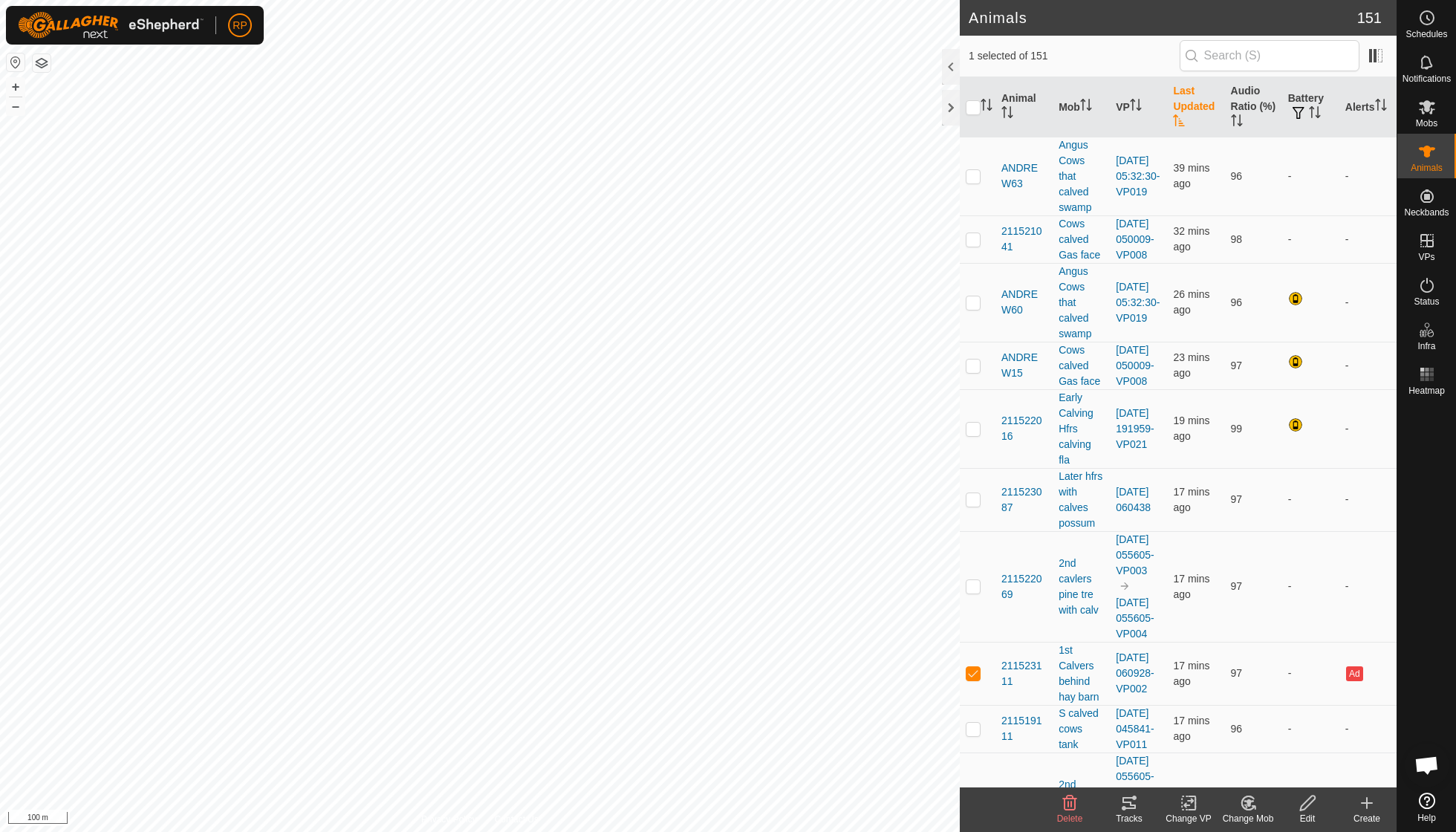
click at [1197, 120] on th "Last Updated" at bounding box center [1196, 107] width 57 height 60
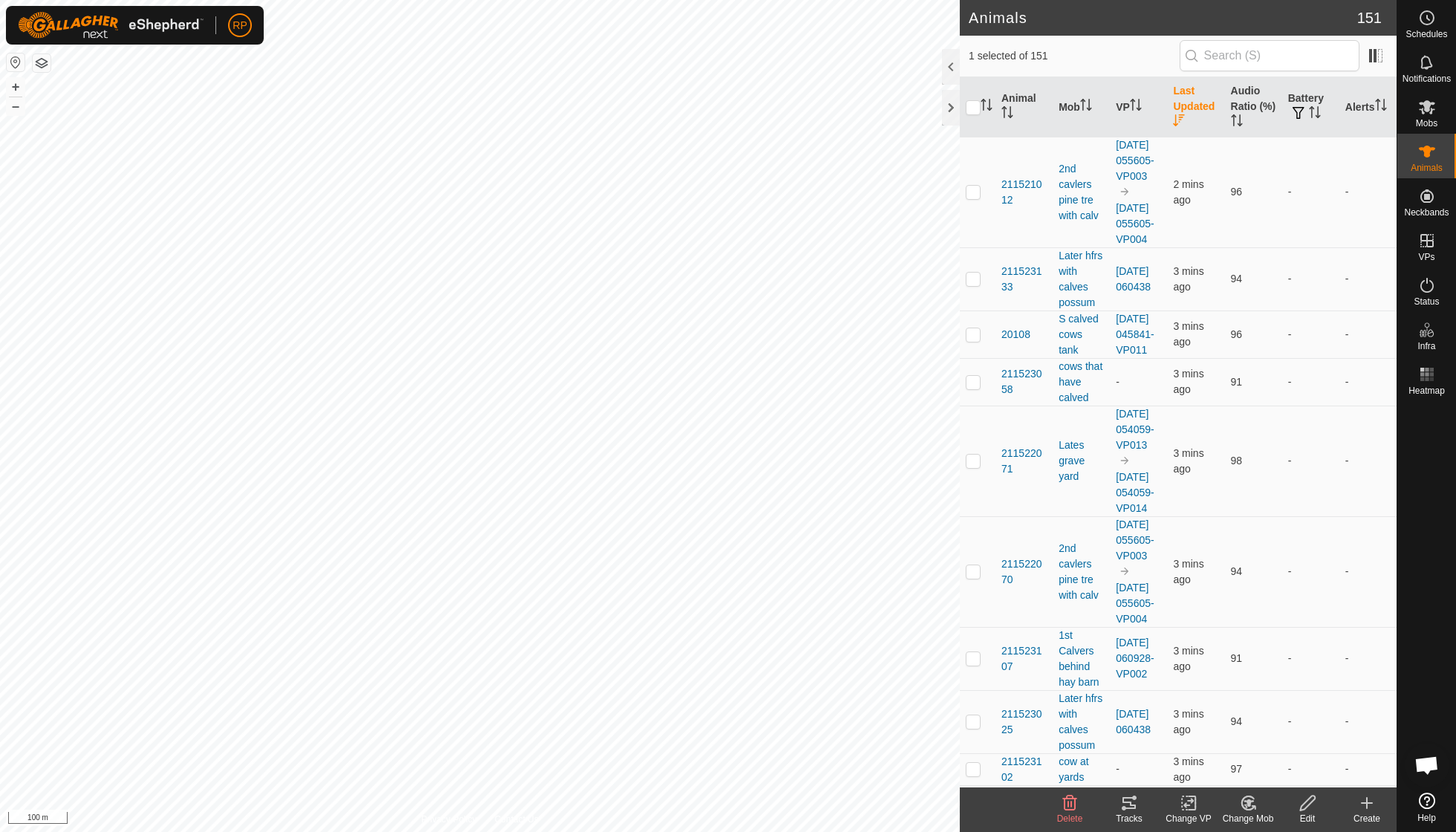
click at [1200, 120] on th "Last Updated" at bounding box center [1196, 107] width 57 height 60
